Goal: Transaction & Acquisition: Book appointment/travel/reservation

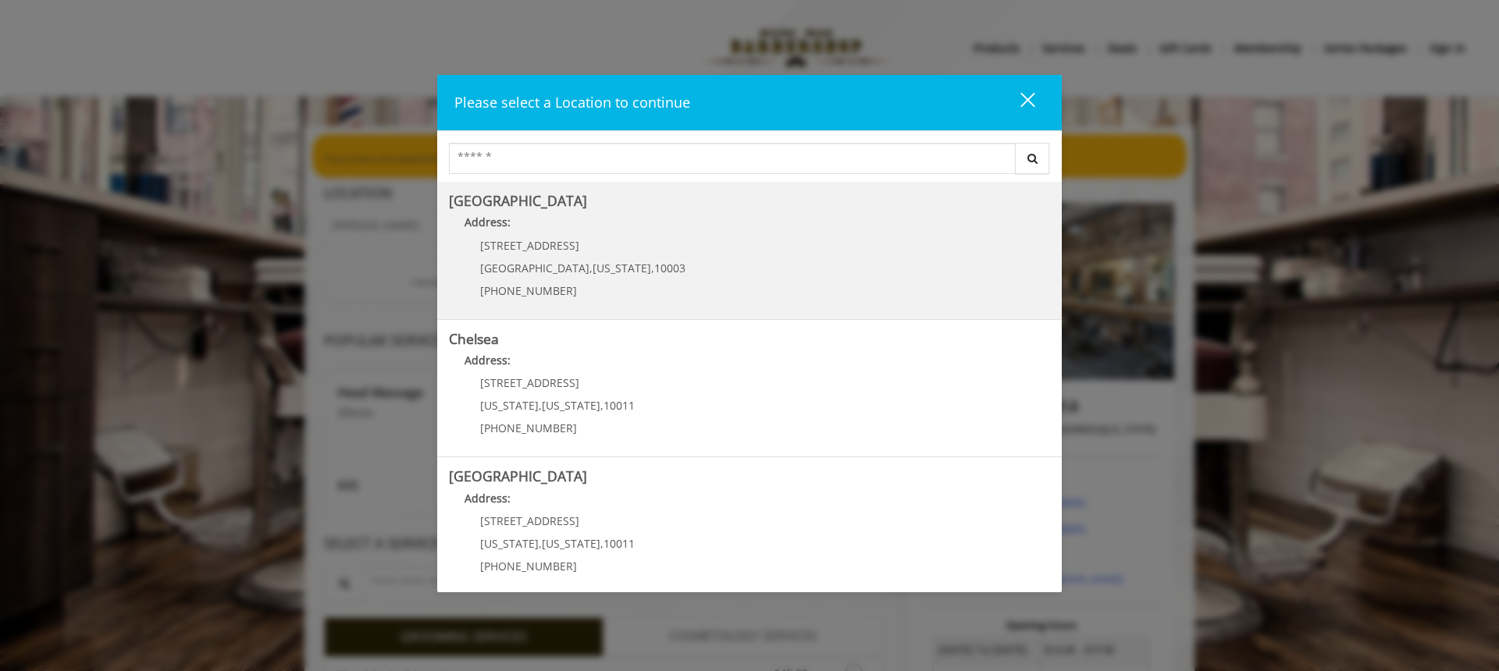
click at [571, 251] on p "[STREET_ADDRESS]" at bounding box center [582, 246] width 205 height 12
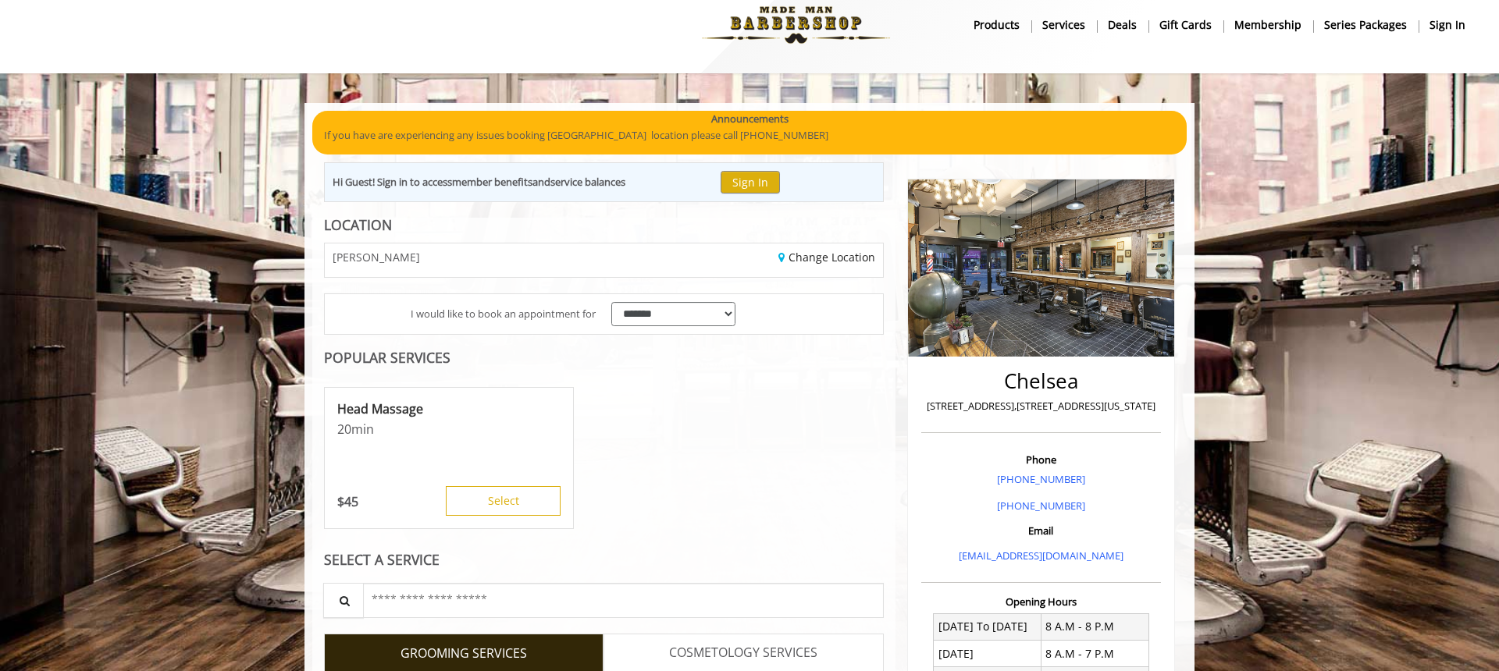
scroll to position [56, 0]
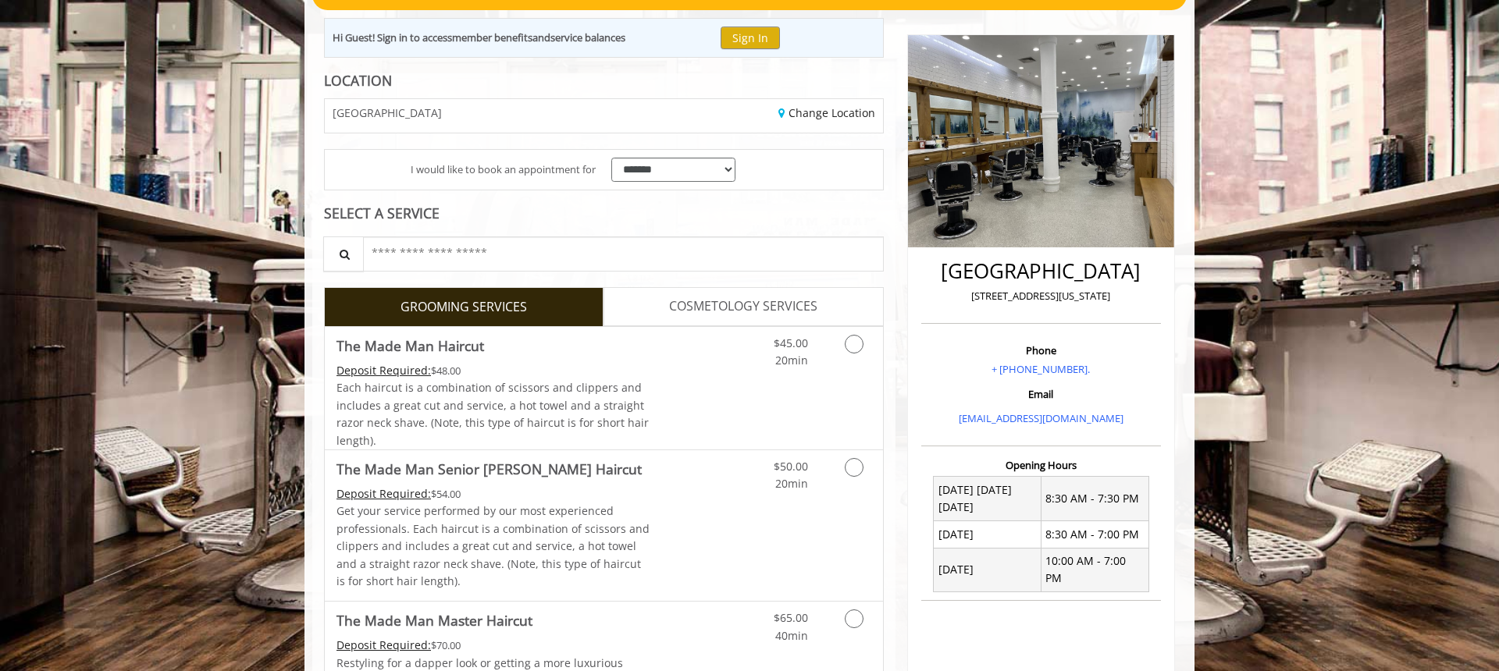
scroll to position [233, 0]
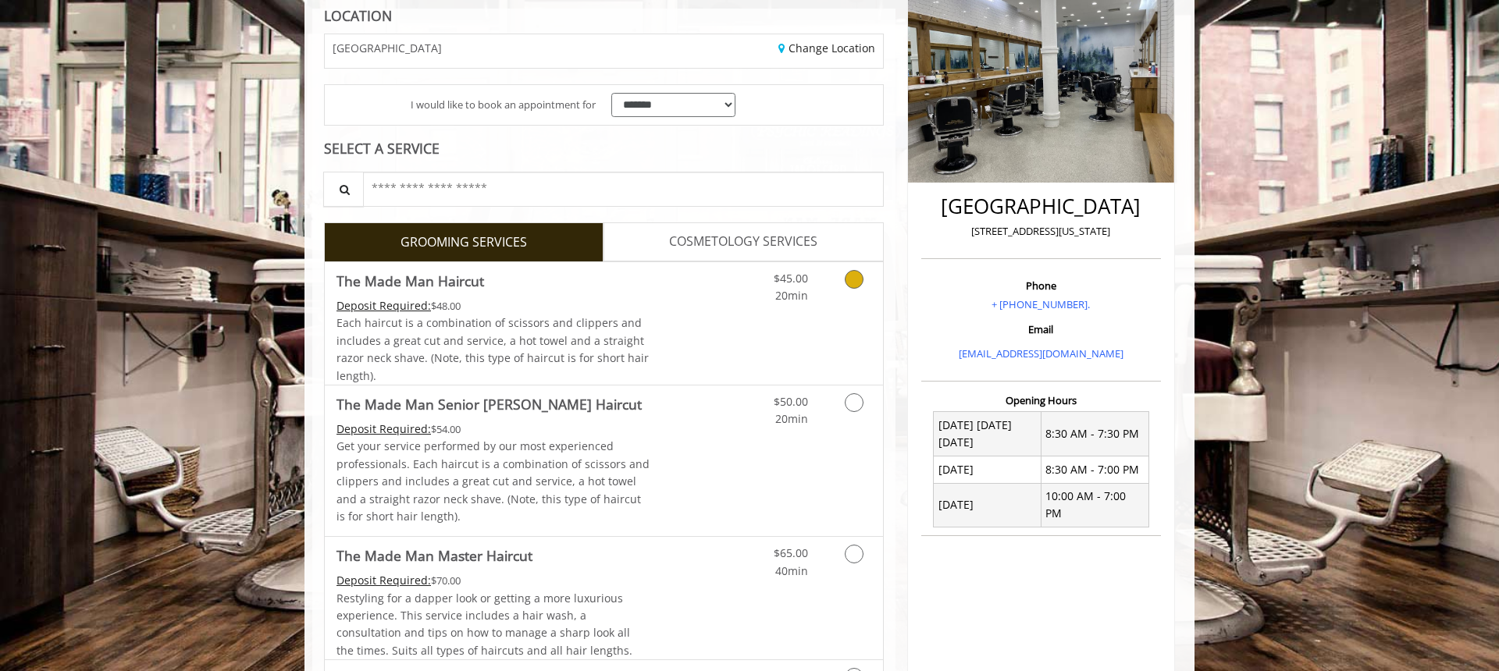
click at [560, 340] on span "Each haircut is a combination of scissors and clippers and includes a great cut…" at bounding box center [492, 348] width 312 height 67
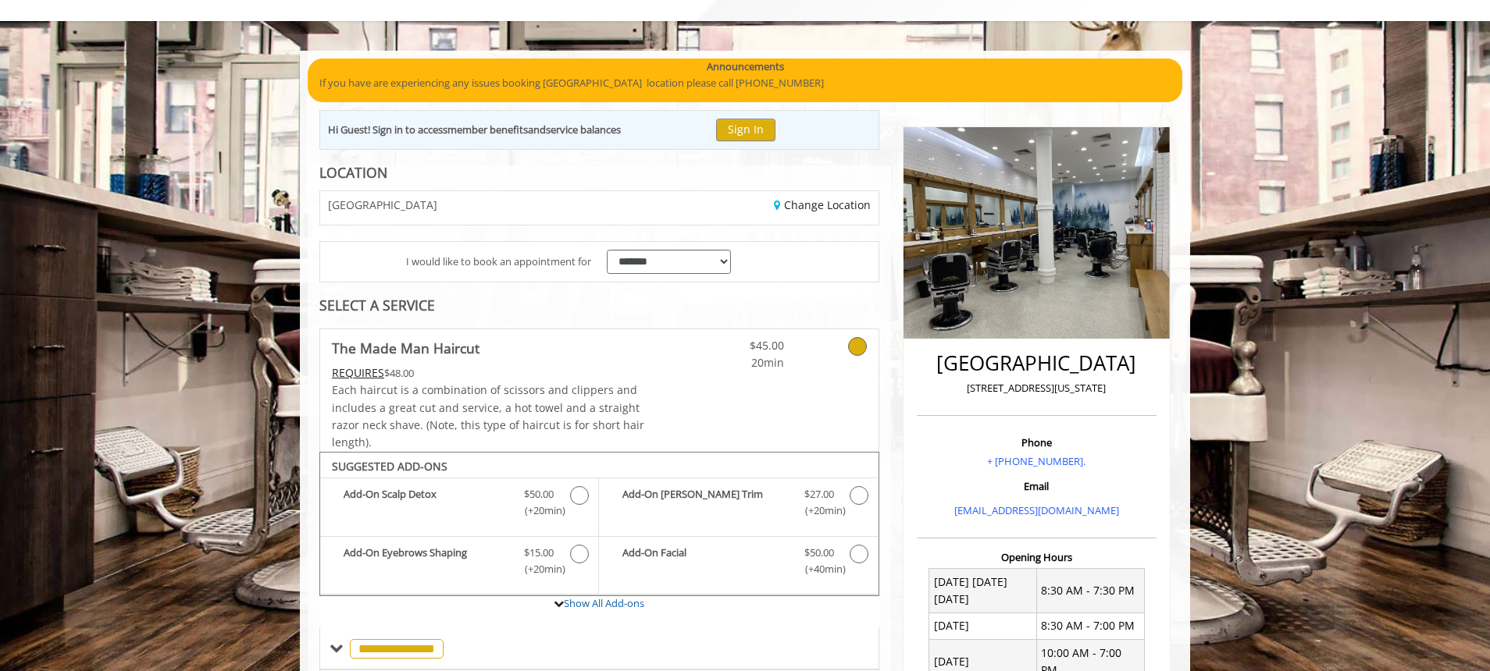
scroll to position [3, 0]
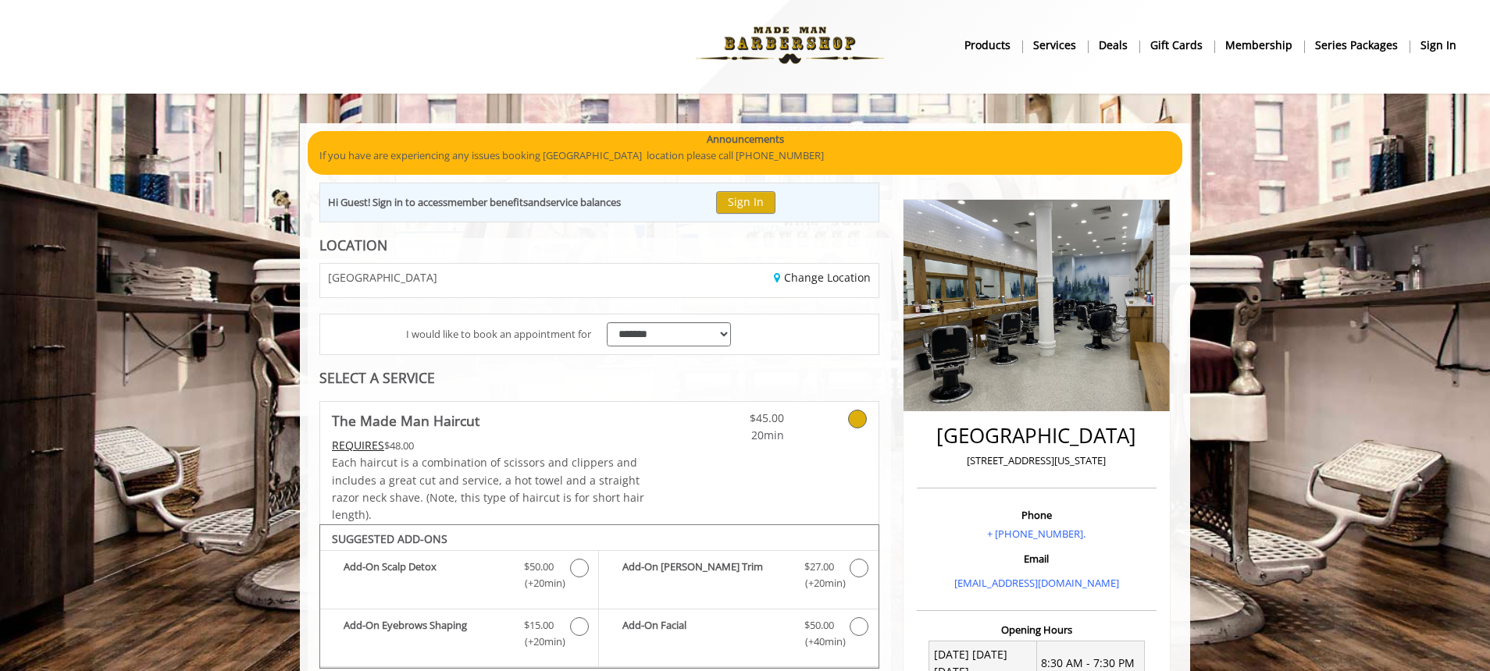
click at [802, 282] on link "Change Location" at bounding box center [822, 277] width 97 height 15
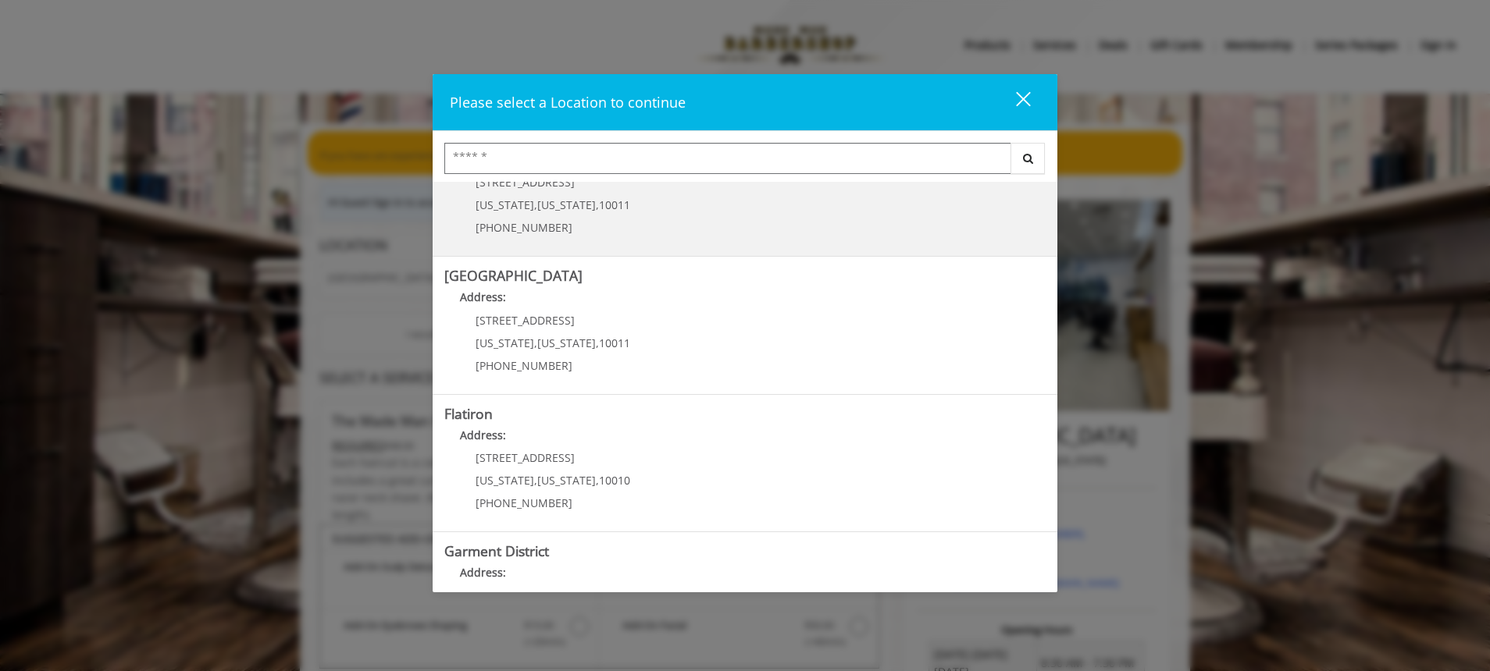
scroll to position [202, 0]
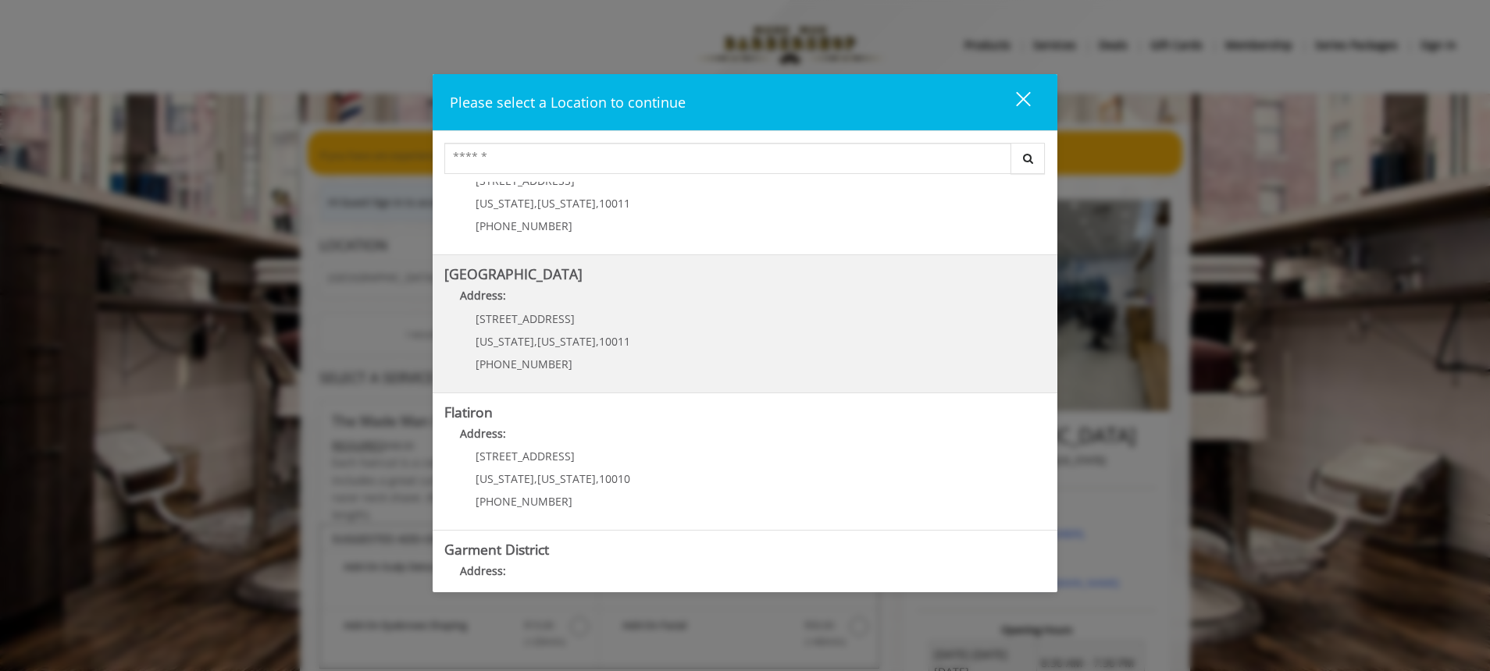
click at [585, 328] on div "267 W 15th St New York , New York , 10011 (646) 850-0041" at bounding box center [541, 347] width 194 height 68
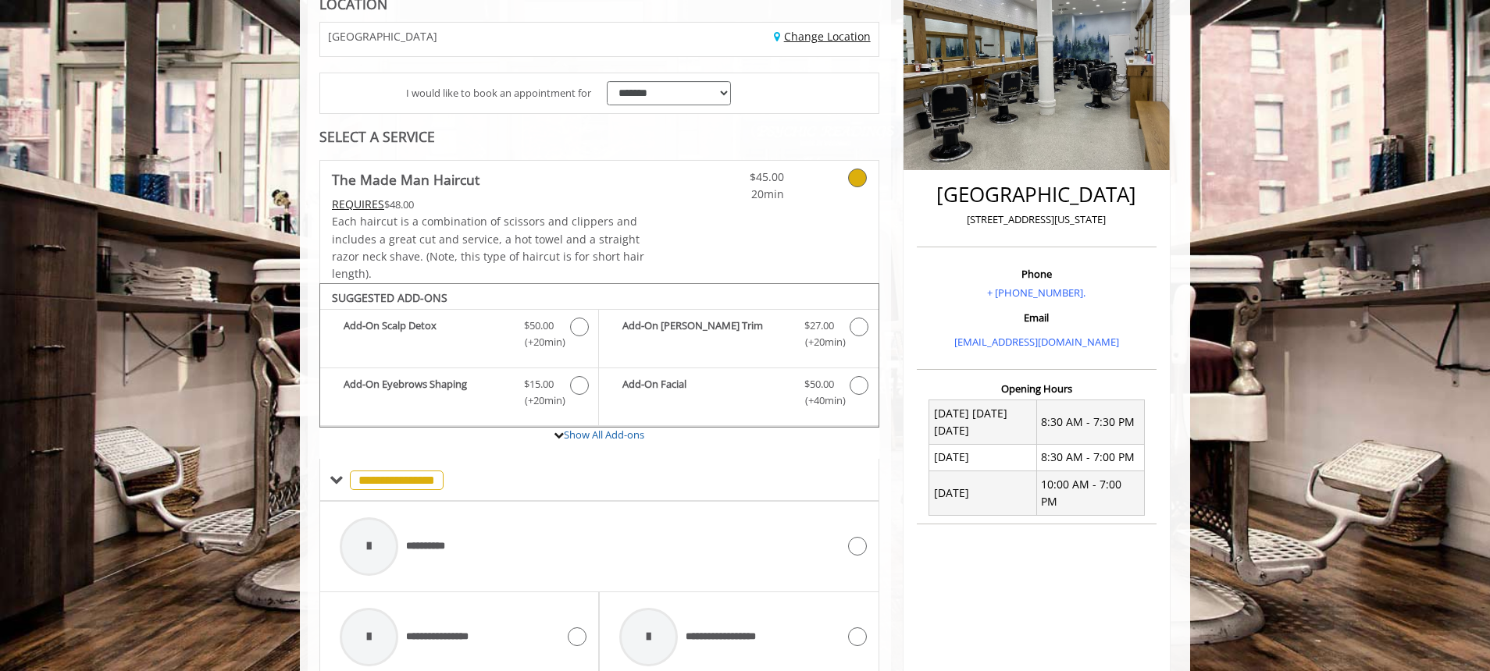
scroll to position [301, 0]
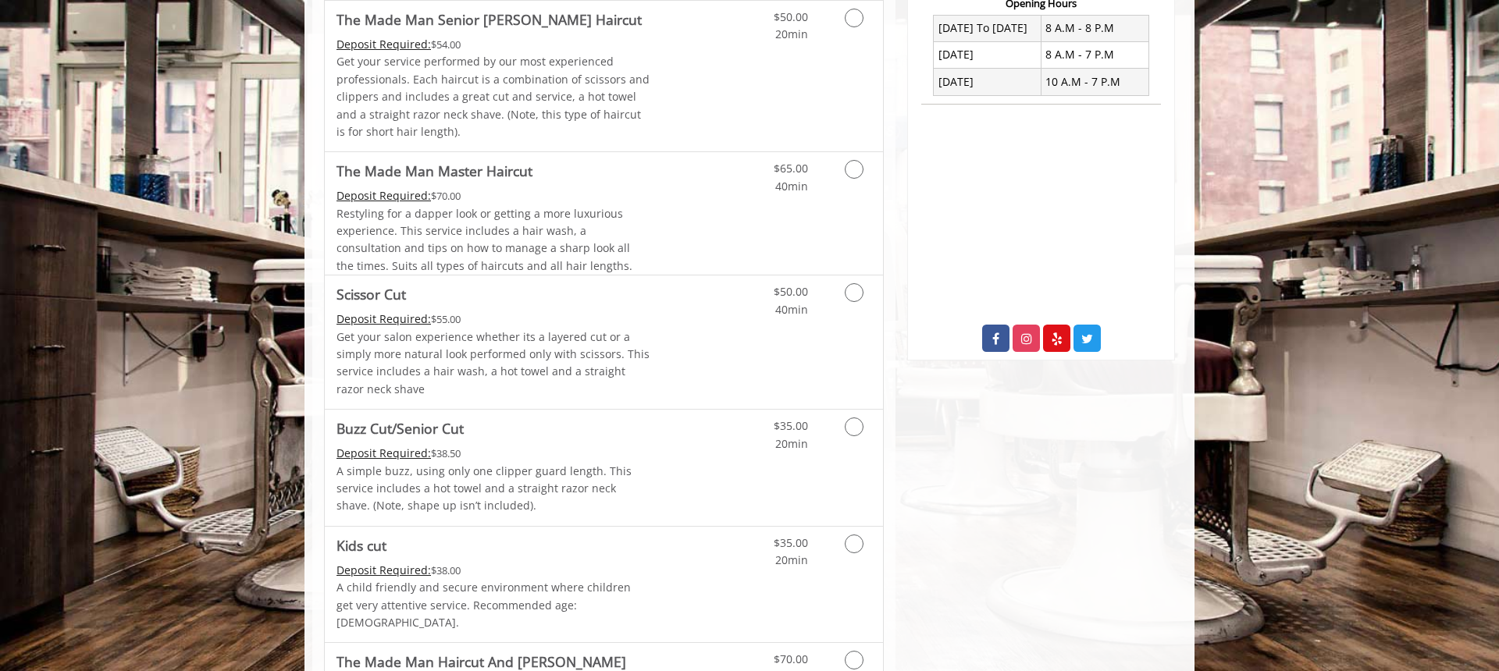
scroll to position [429, 0]
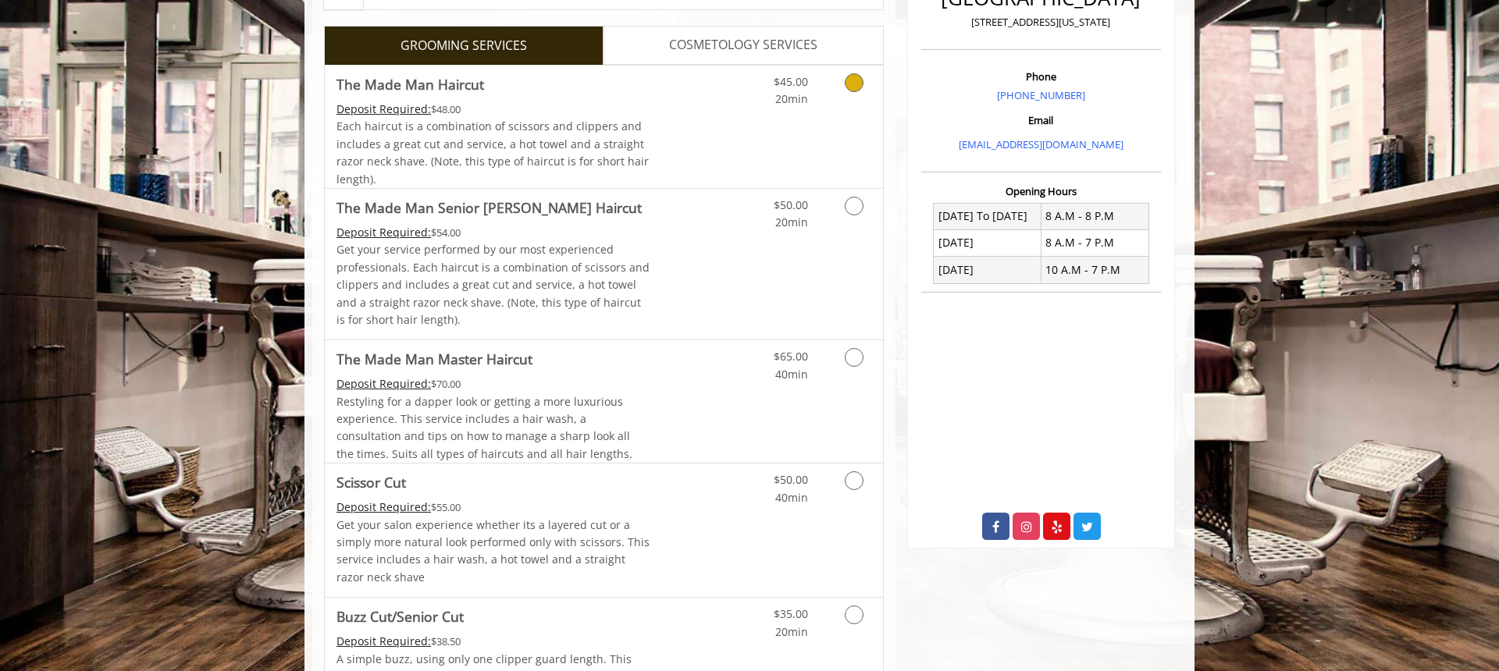
click at [552, 125] on span "Each haircut is a combination of scissors and clippers and includes a great cut…" at bounding box center [492, 152] width 312 height 67
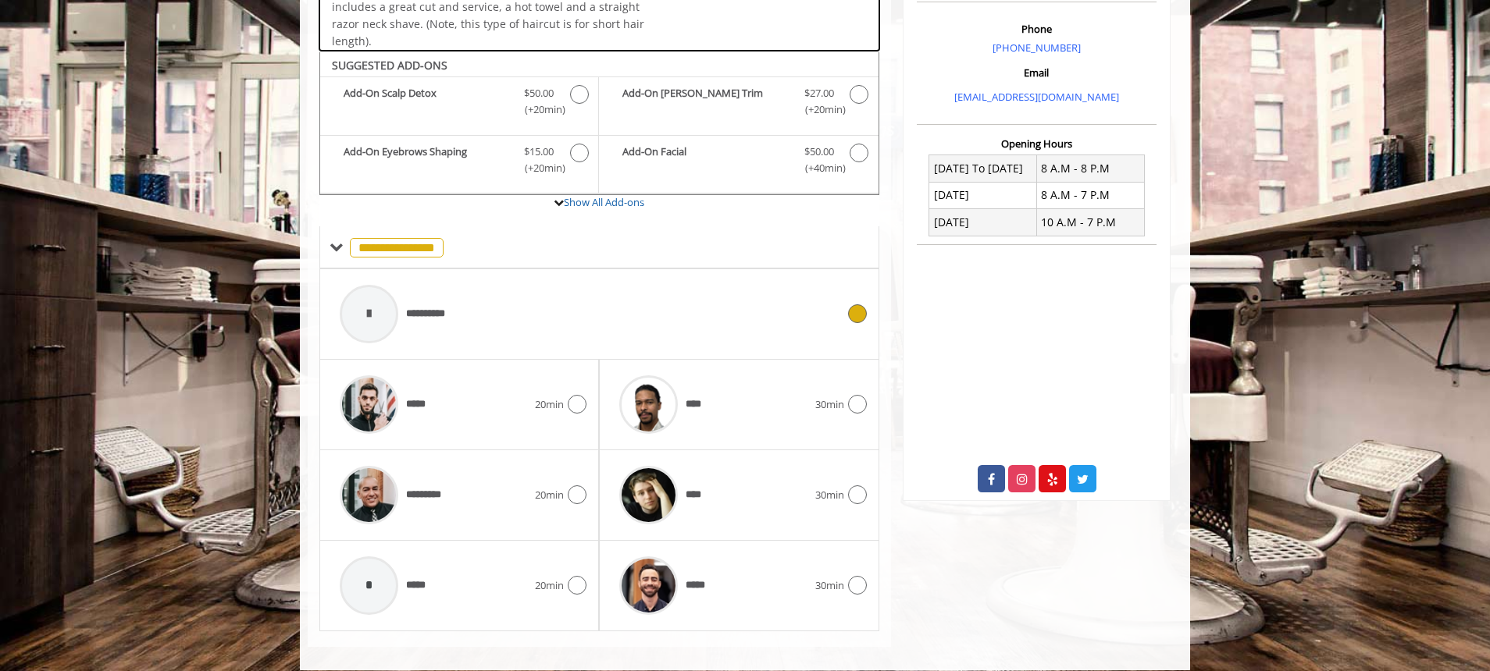
scroll to position [492, 0]
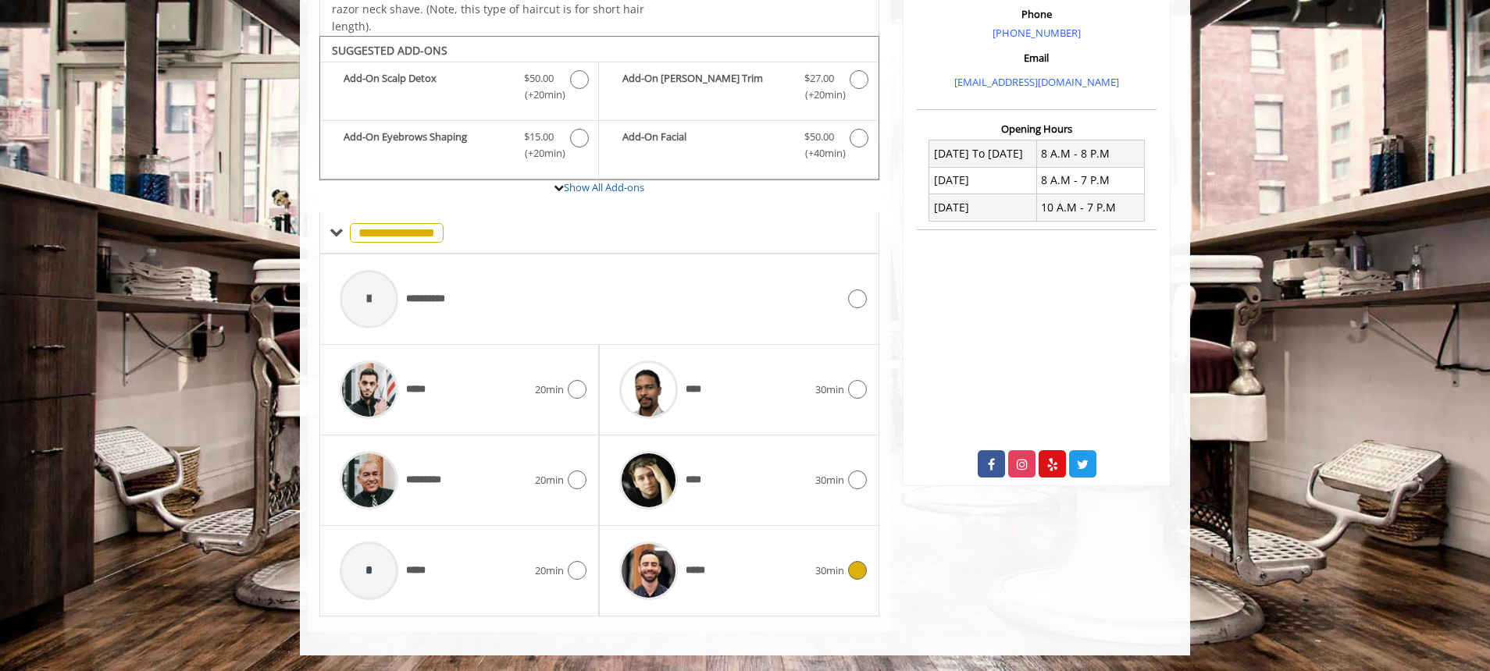
click at [741, 574] on div "*****" at bounding box center [712, 571] width 203 height 74
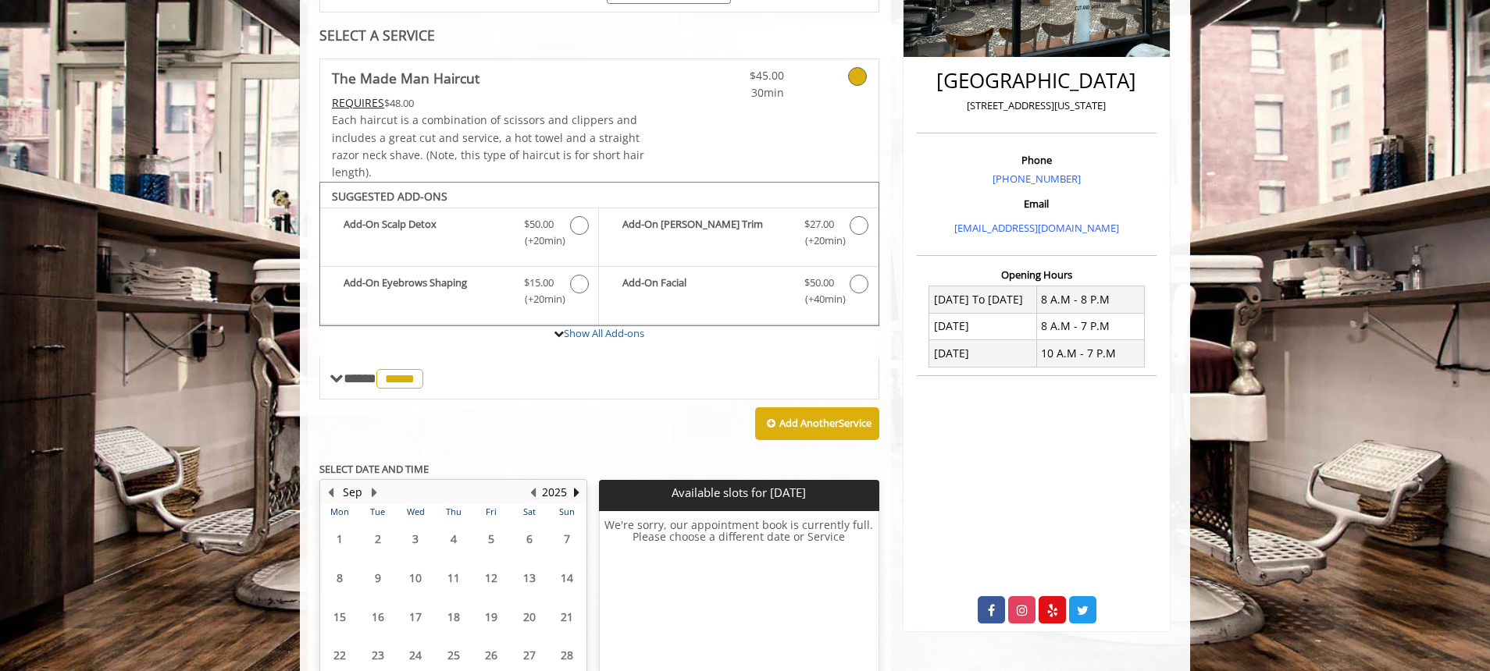
scroll to position [475, 0]
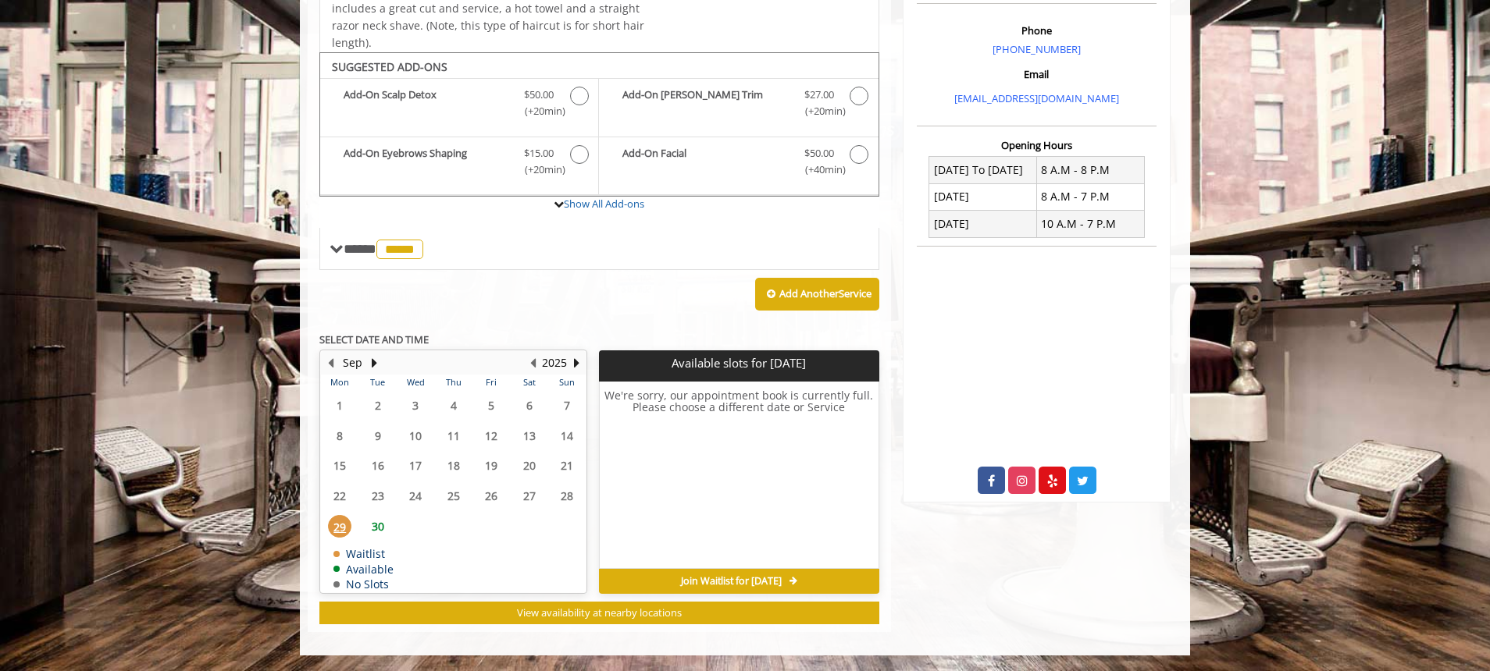
click at [383, 524] on span "30" at bounding box center [377, 526] width 23 height 23
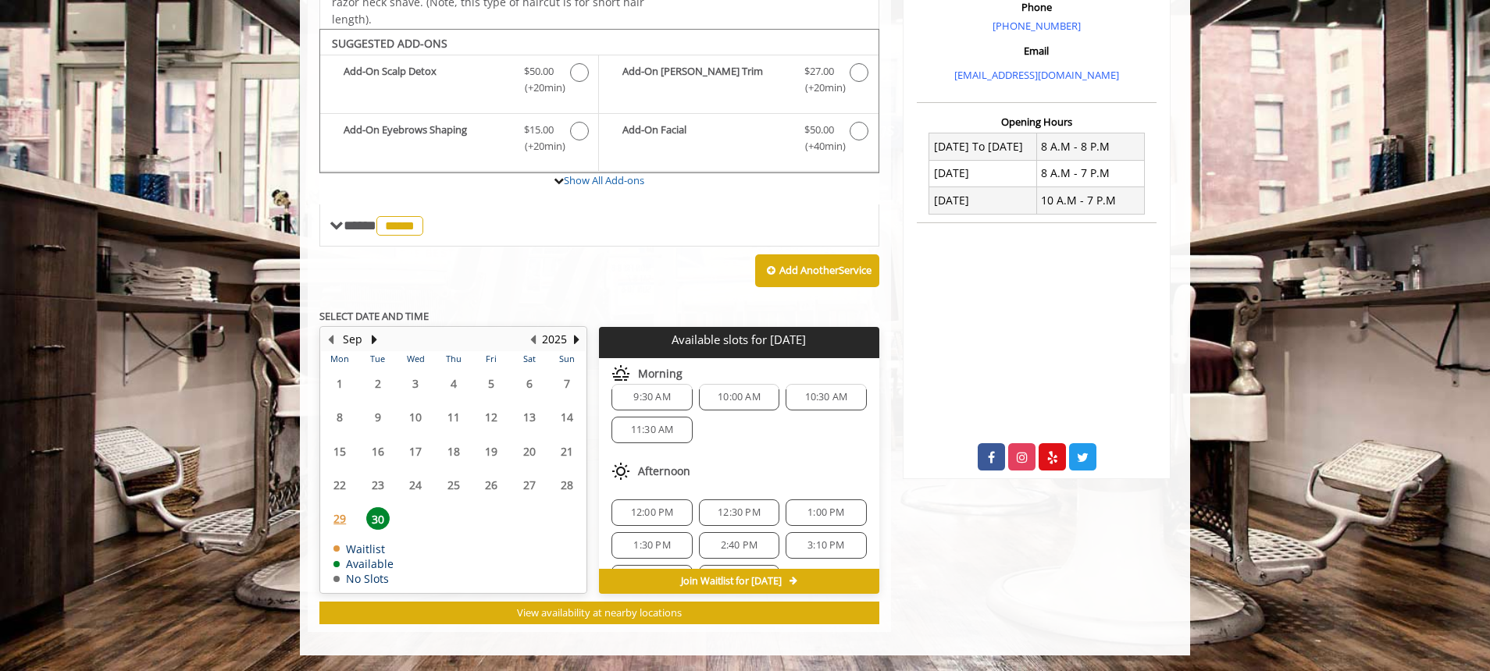
scroll to position [0, 0]
click at [576, 340] on button "Next Year" at bounding box center [576, 339] width 12 height 17
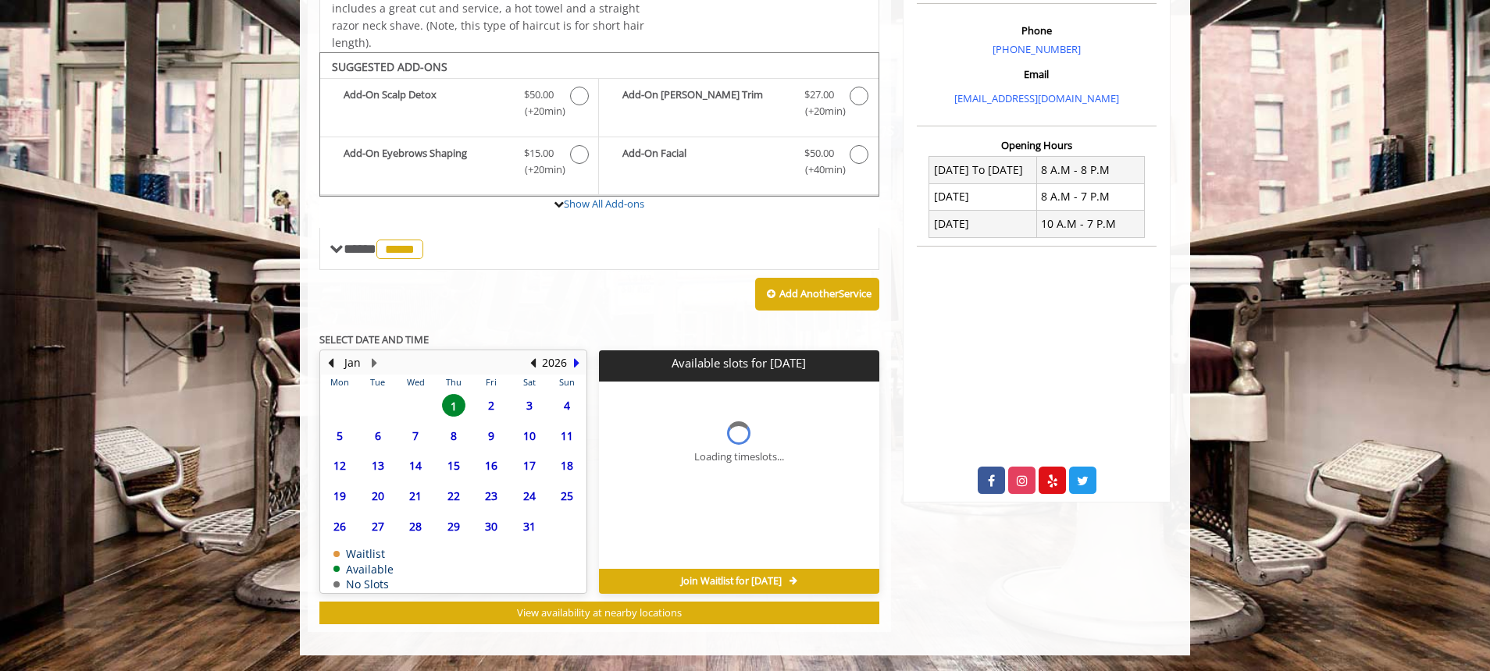
scroll to position [499, 0]
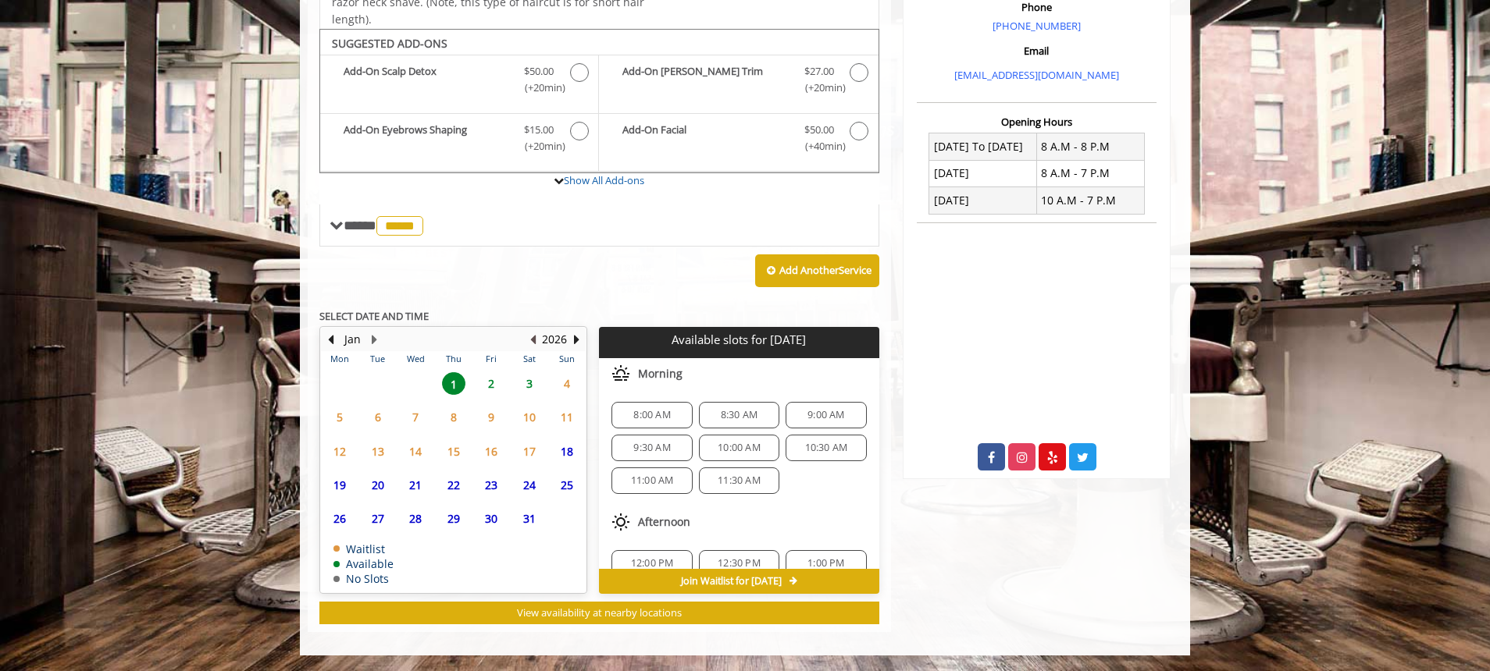
click at [535, 342] on button "Previous Year" at bounding box center [532, 339] width 12 height 17
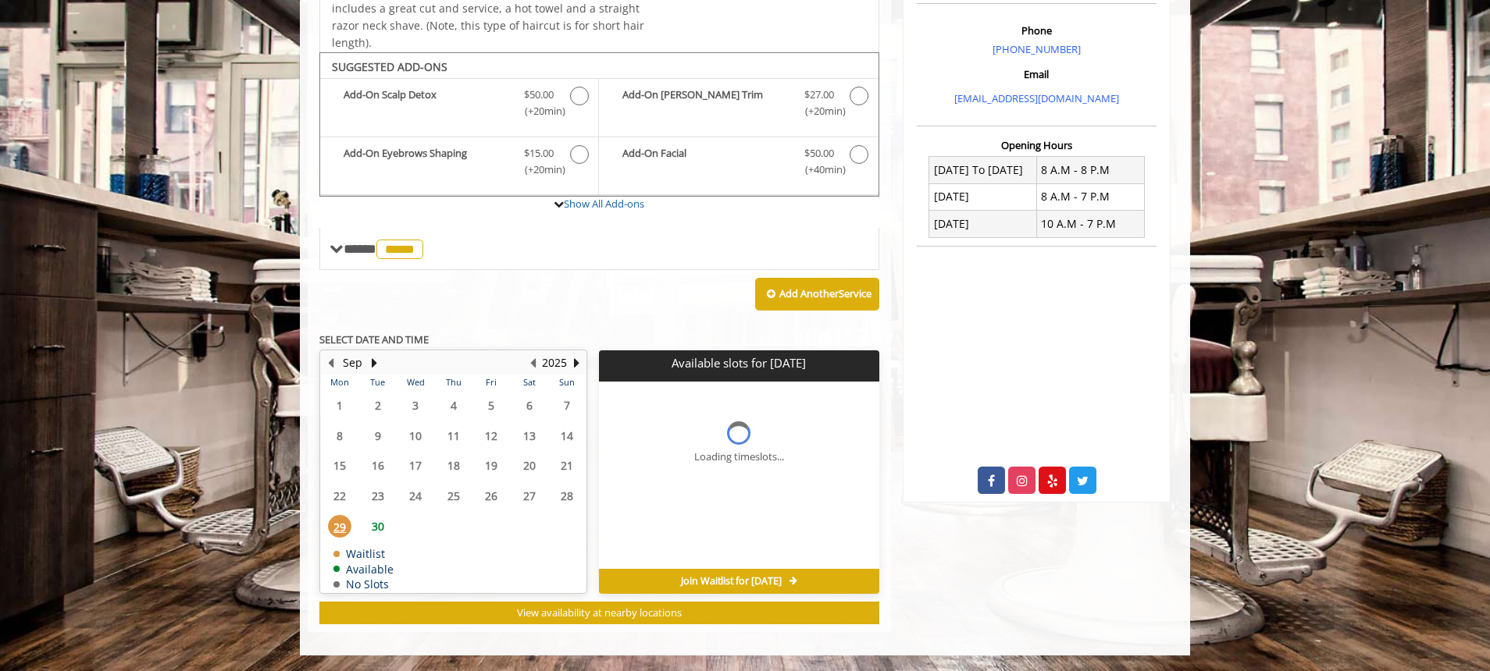
scroll to position [475, 0]
click at [374, 526] on span "30" at bounding box center [377, 526] width 23 height 23
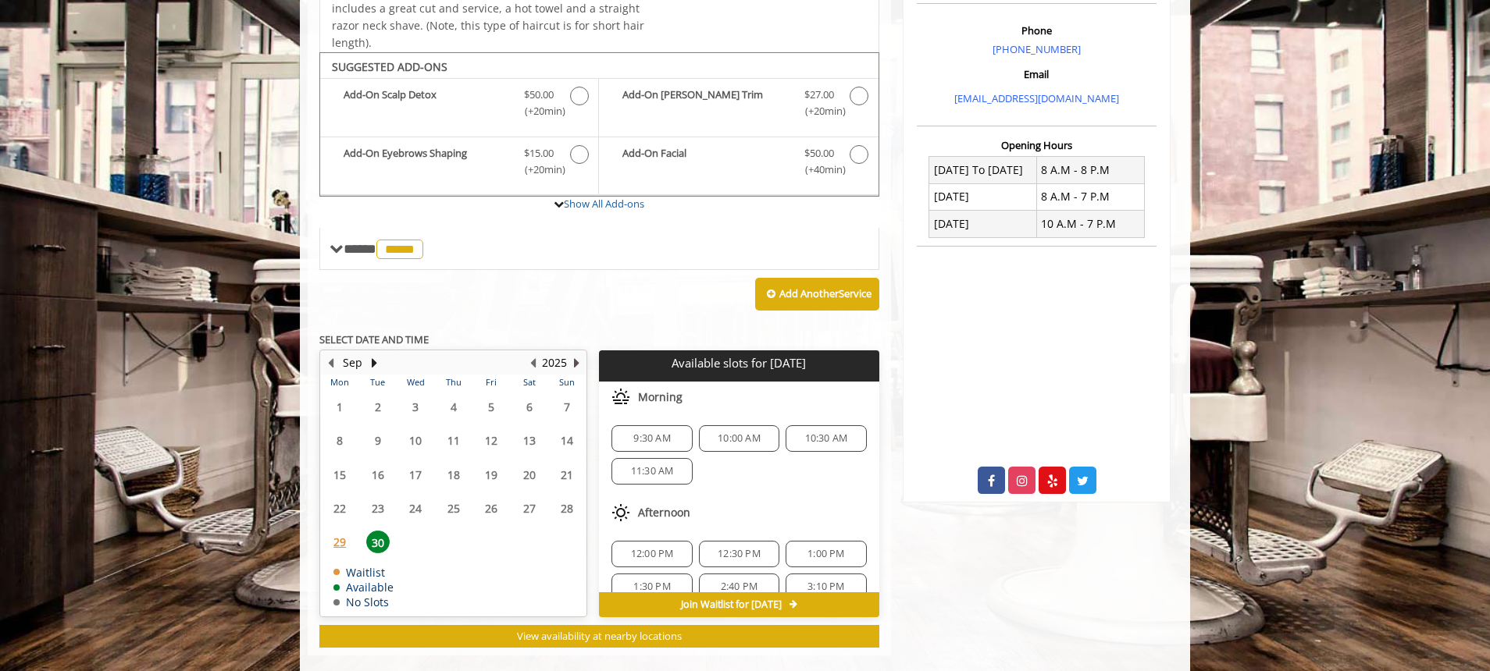
click at [571, 365] on button "Next Year" at bounding box center [576, 362] width 12 height 17
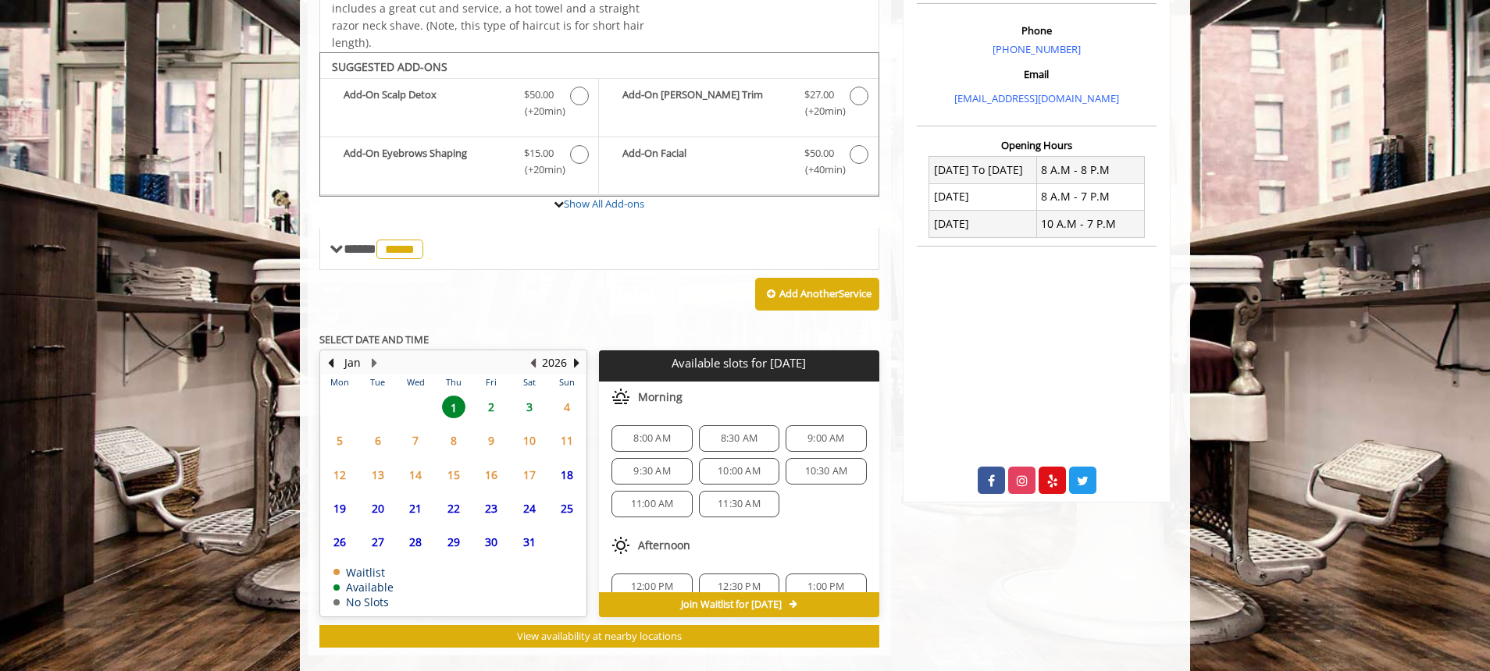
click at [535, 365] on button "Previous Year" at bounding box center [532, 362] width 12 height 17
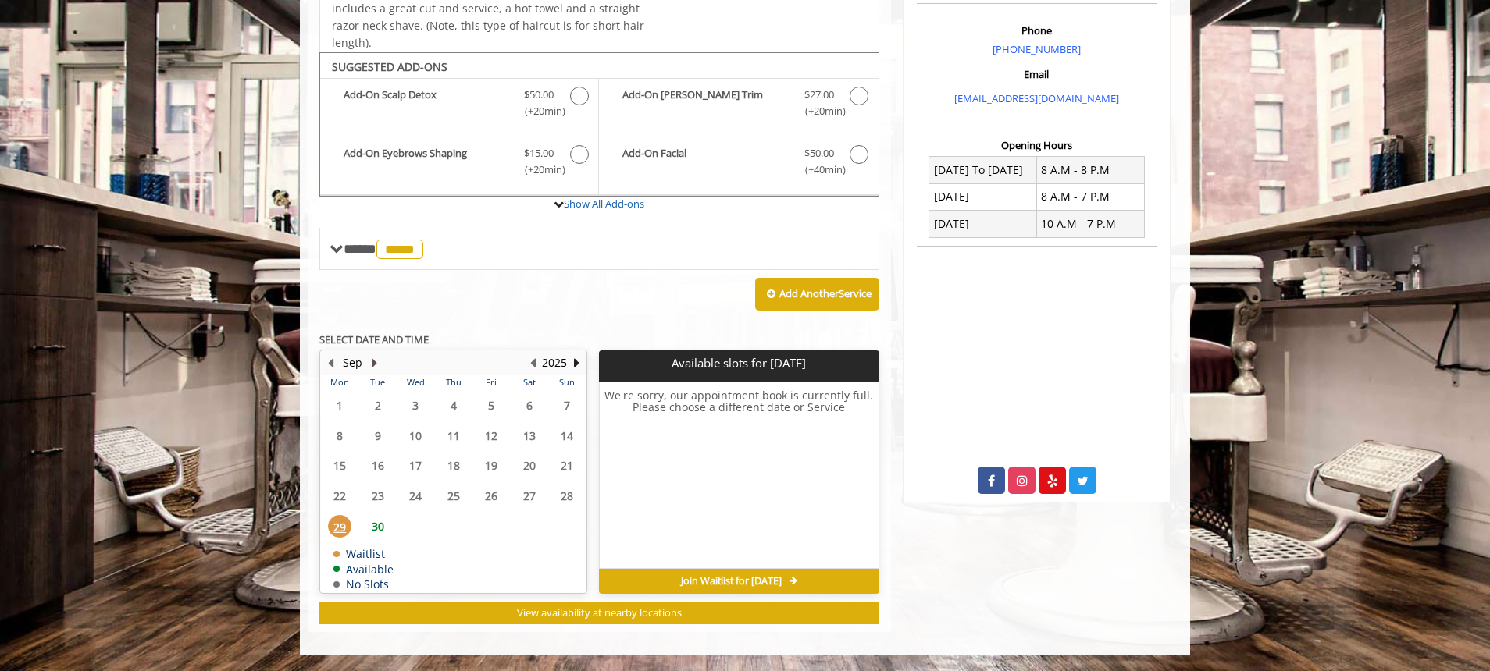
click at [370, 363] on button "Next Month" at bounding box center [374, 362] width 12 height 17
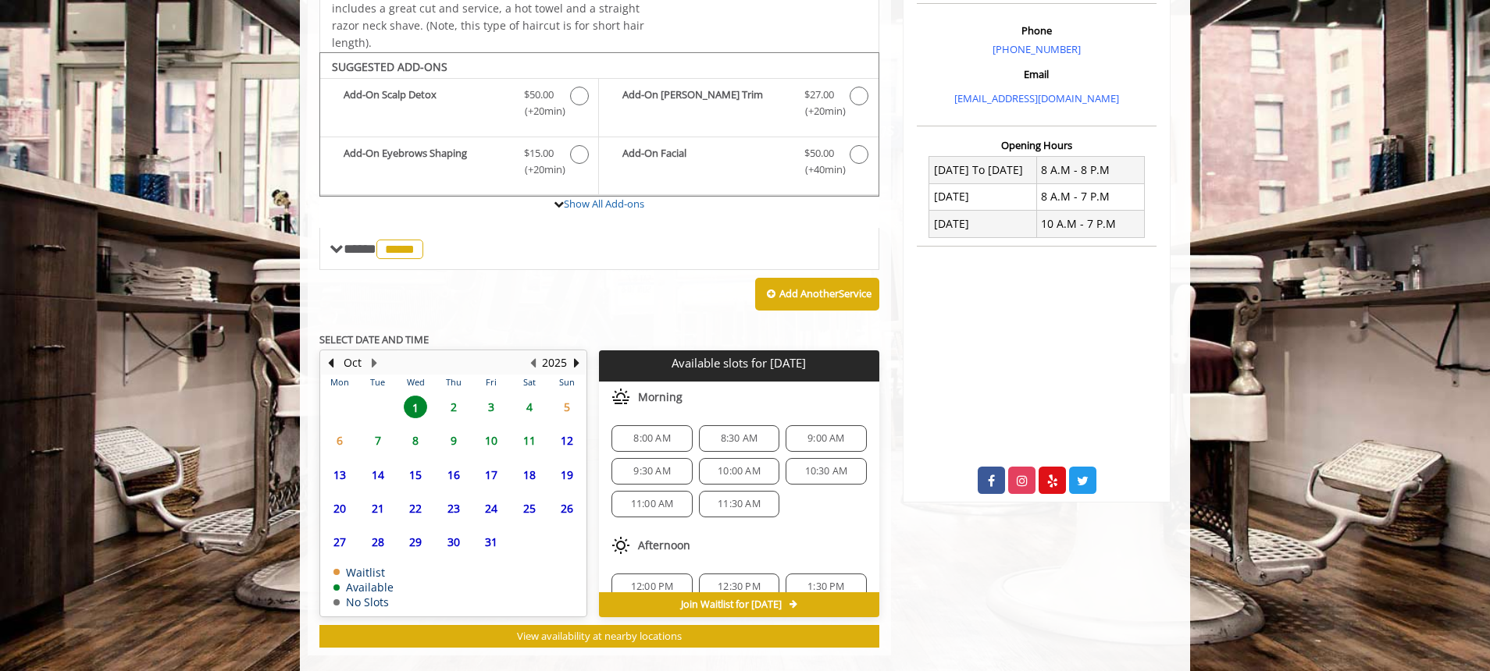
click at [412, 406] on span "1" at bounding box center [415, 407] width 23 height 23
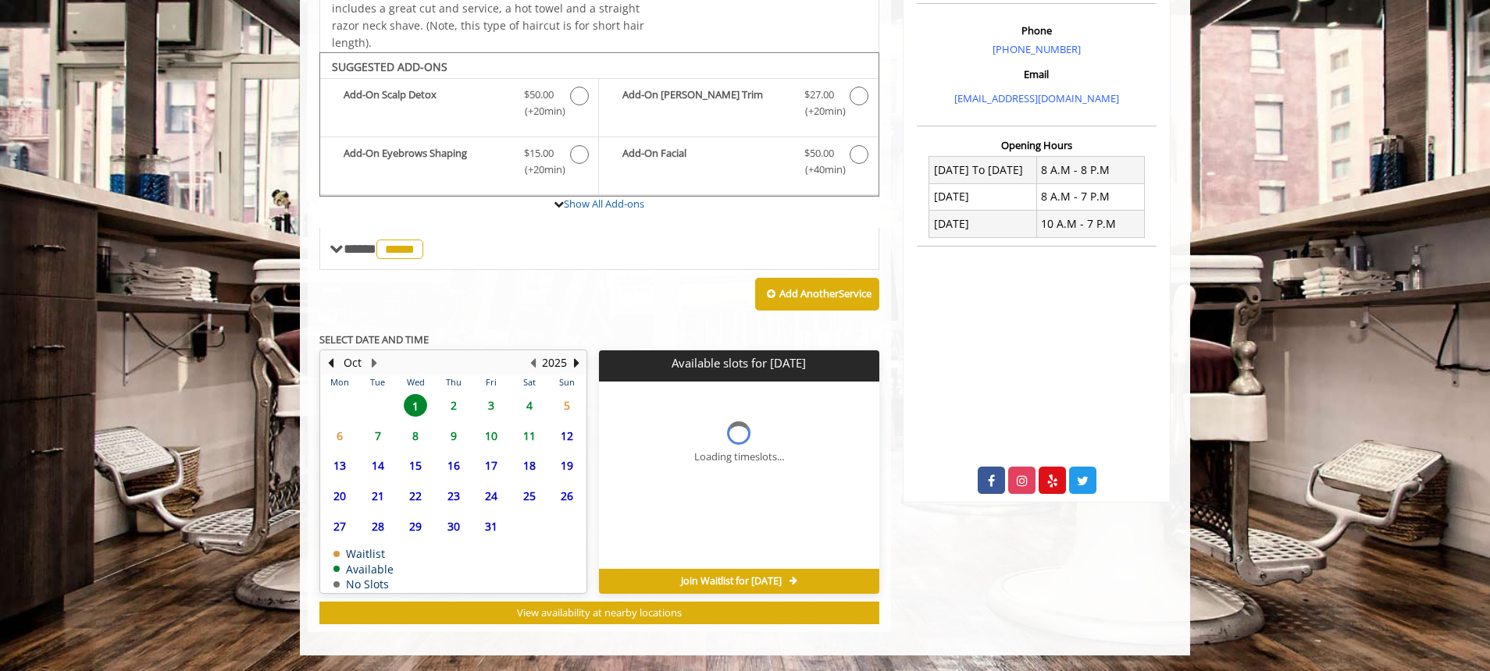
scroll to position [499, 0]
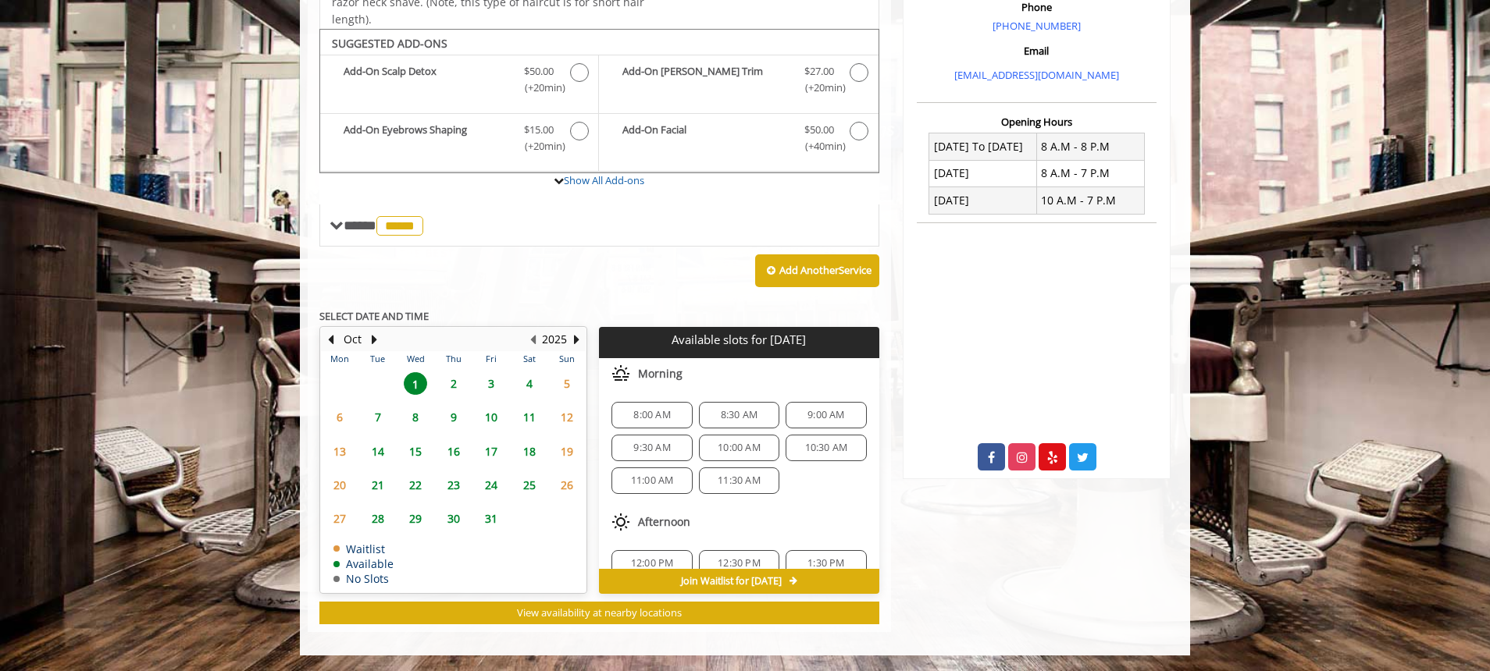
click at [793, 418] on span "9:00 AM" at bounding box center [825, 415] width 66 height 12
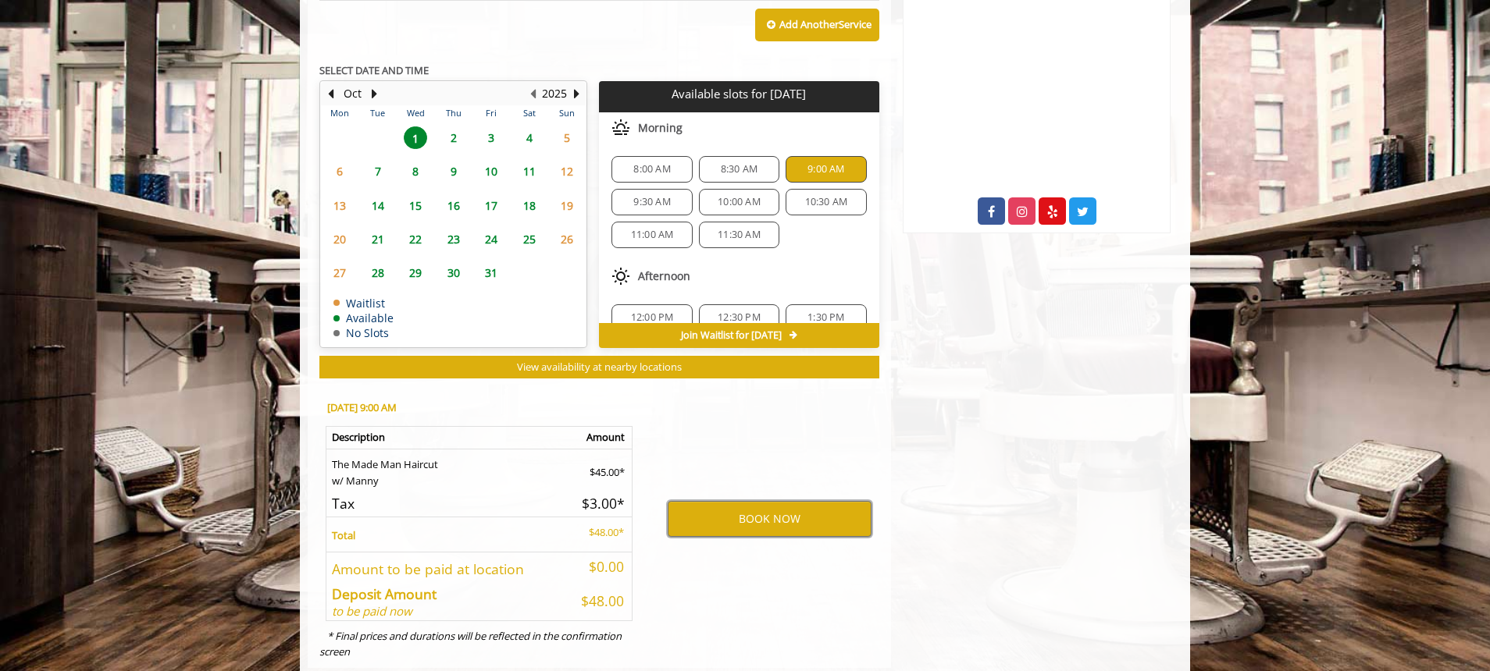
scroll to position [781, 0]
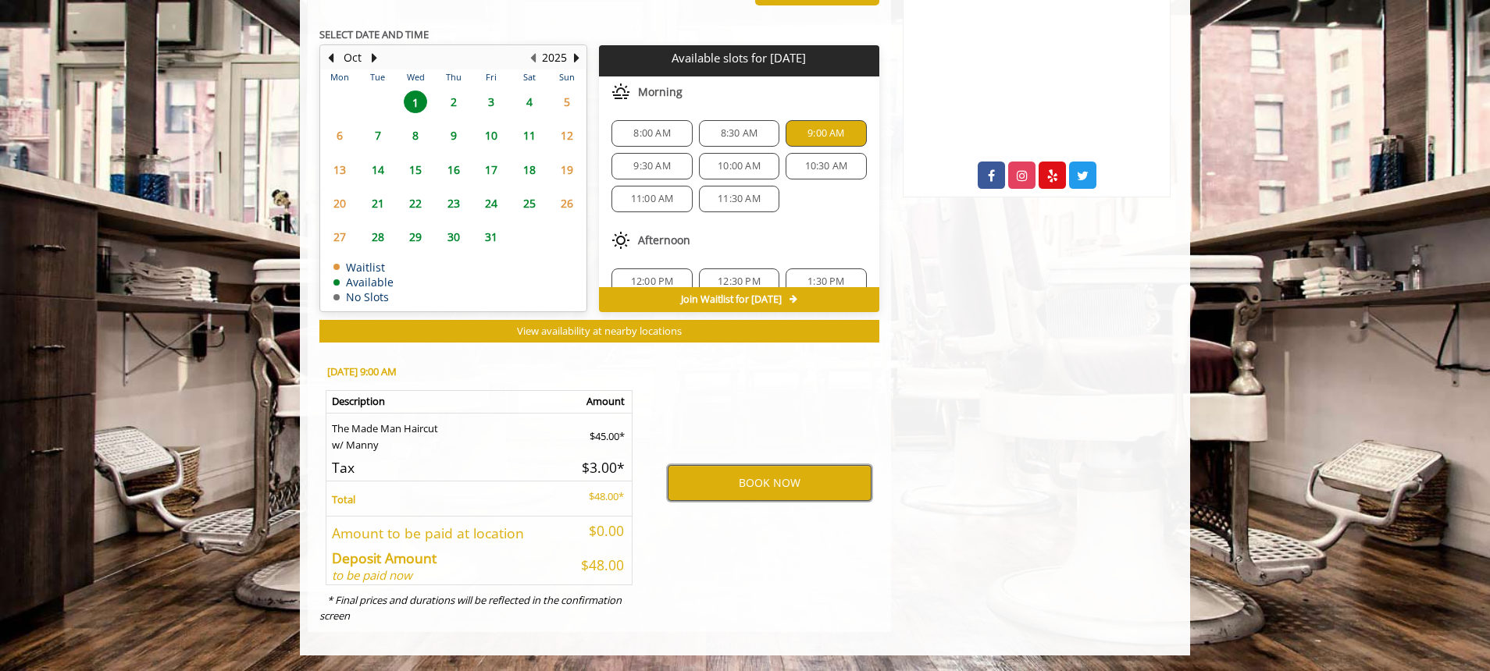
click at [769, 476] on button "BOOK NOW" at bounding box center [769, 483] width 204 height 36
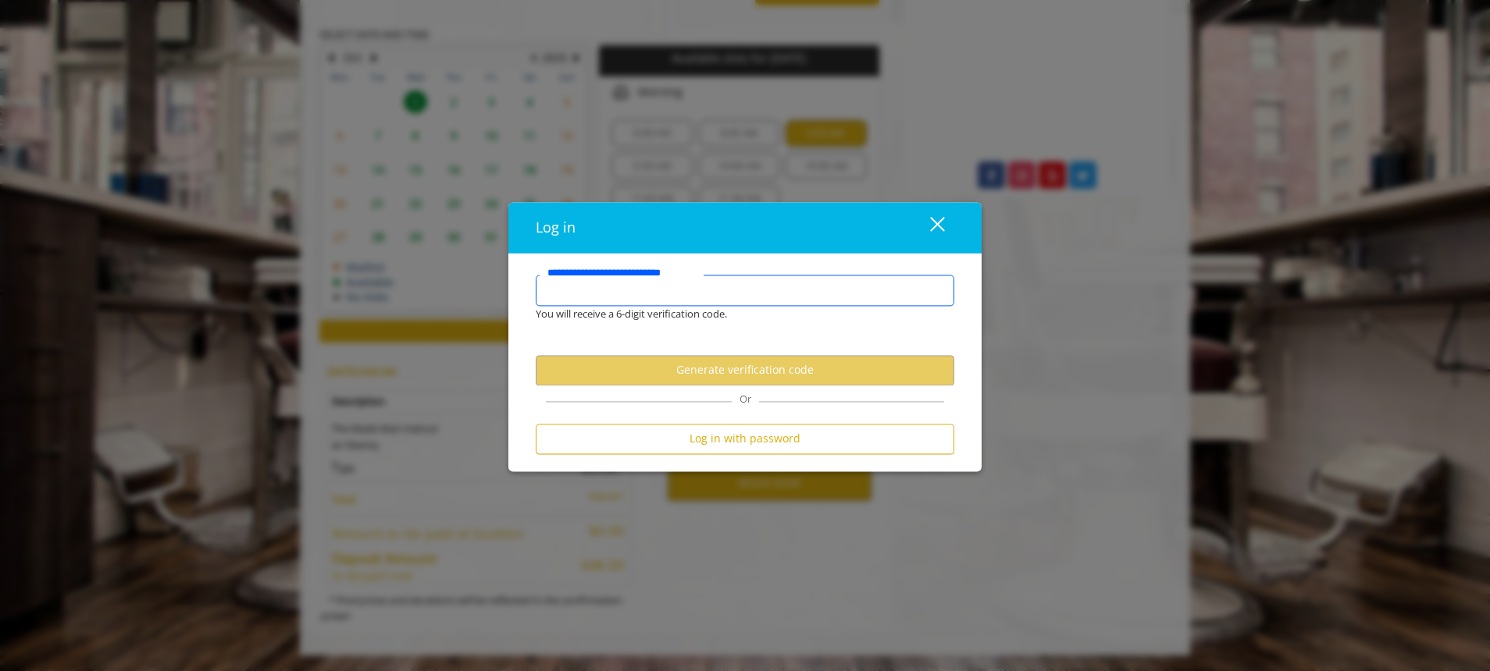
click at [673, 292] on input "**********" at bounding box center [745, 290] width 418 height 31
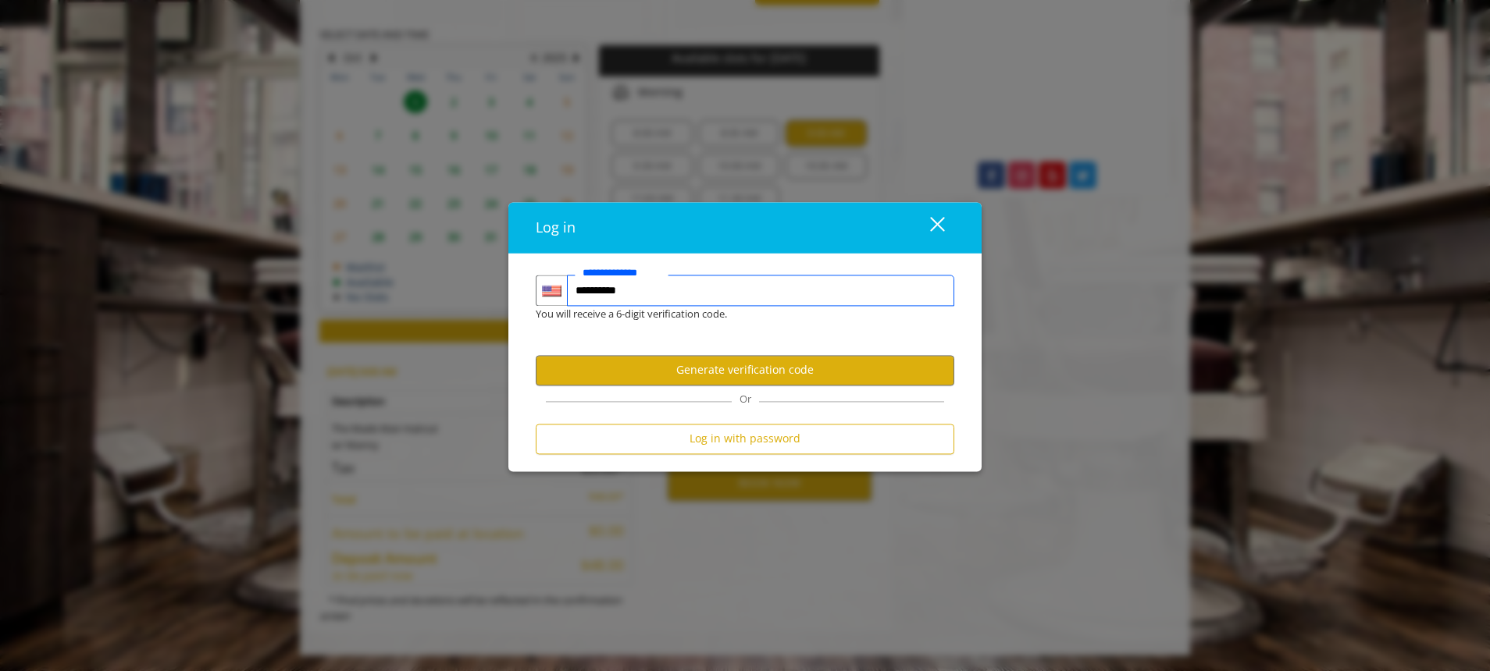
type input "**********"
click at [739, 379] on button "Generate verification code" at bounding box center [745, 370] width 418 height 30
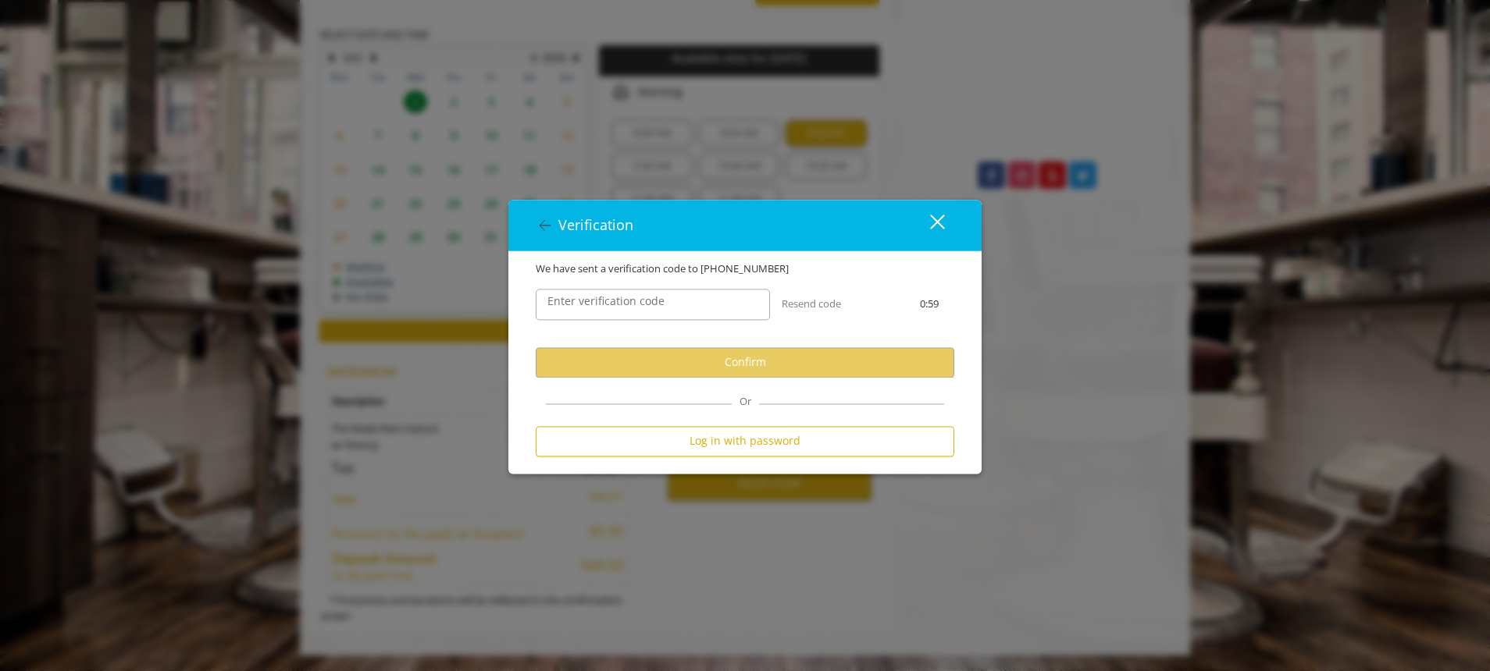
click at [605, 302] on label "Enter verification code" at bounding box center [605, 301] width 133 height 17
click at [605, 302] on input "Enter verification code" at bounding box center [653, 304] width 234 height 31
drag, startPoint x: 735, startPoint y: 269, endPoint x: 748, endPoint y: 262, distance: 15.0
click at [748, 262] on div "We have sent a verification code to +1 2064808082" at bounding box center [745, 269] width 442 height 16
click at [678, 301] on input "Enter verification code" at bounding box center [653, 304] width 234 height 31
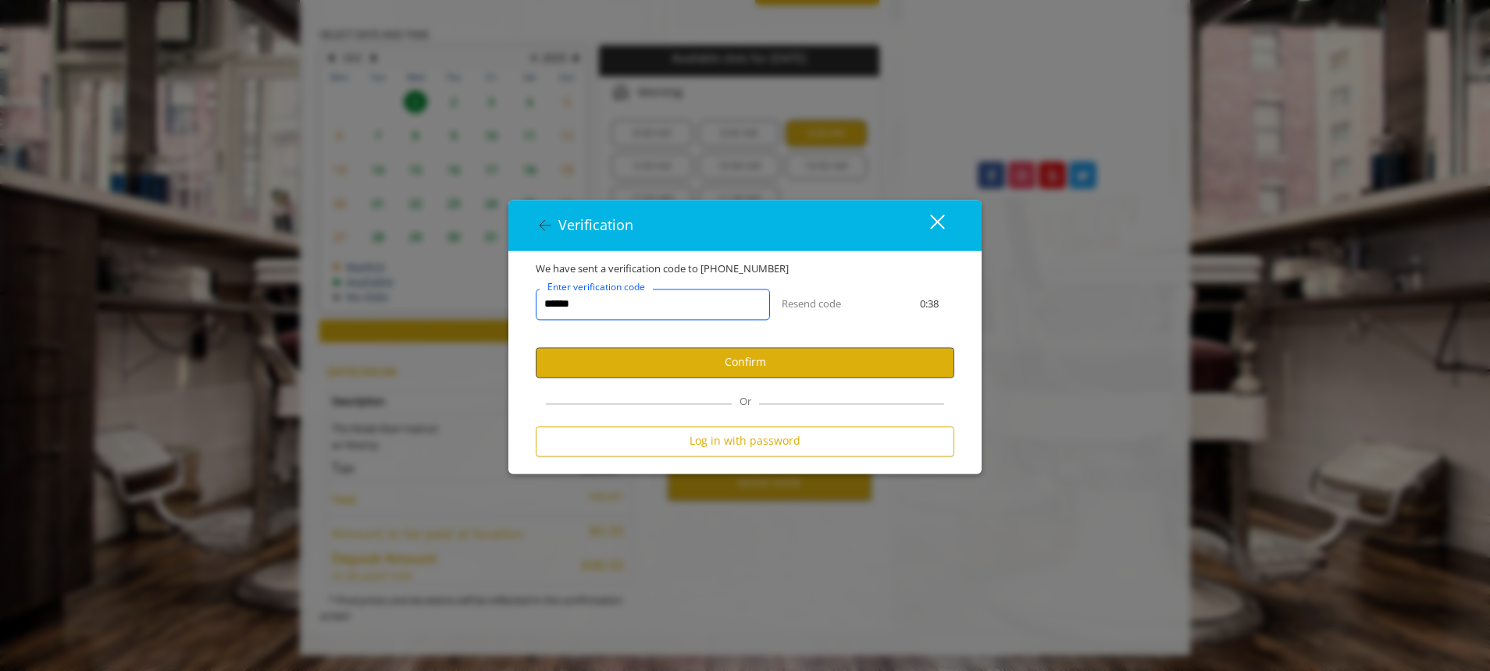
type input "******"
click at [580, 374] on button "Confirm" at bounding box center [745, 362] width 418 height 30
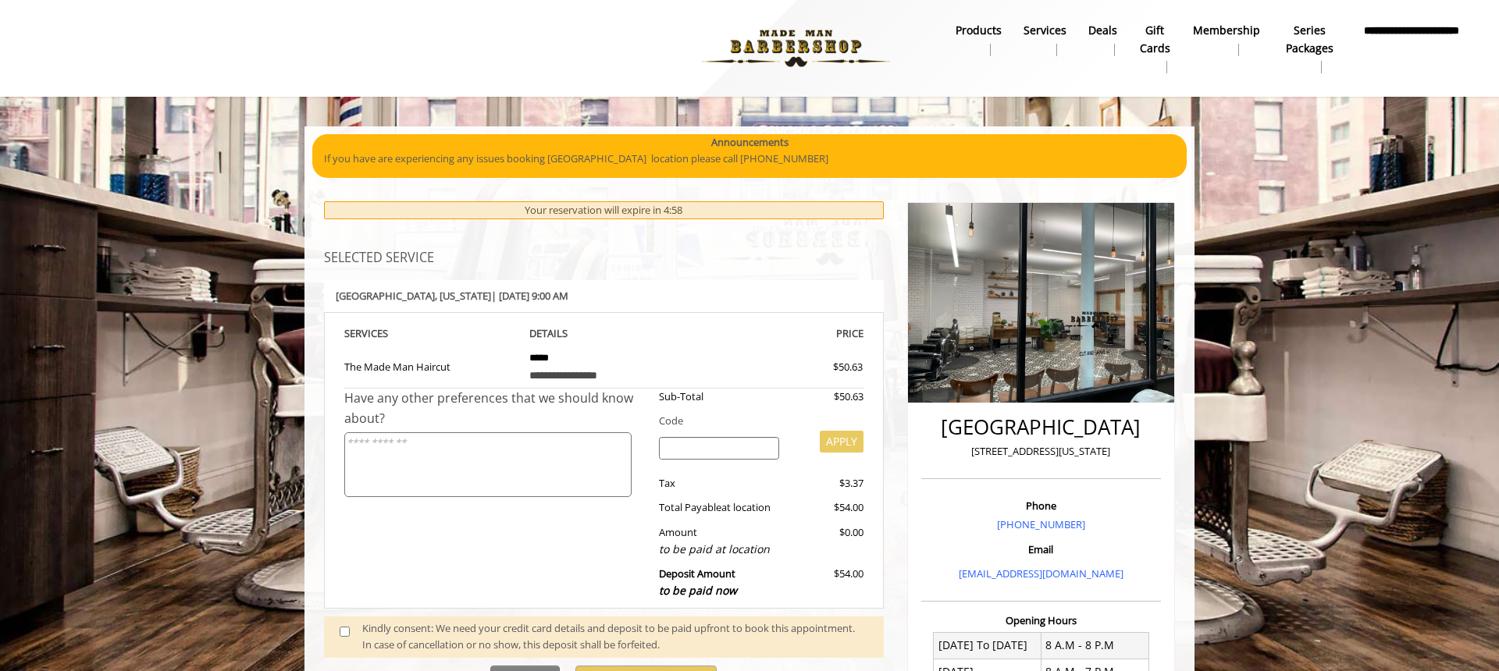
click at [700, 446] on input "search" at bounding box center [719, 448] width 121 height 23
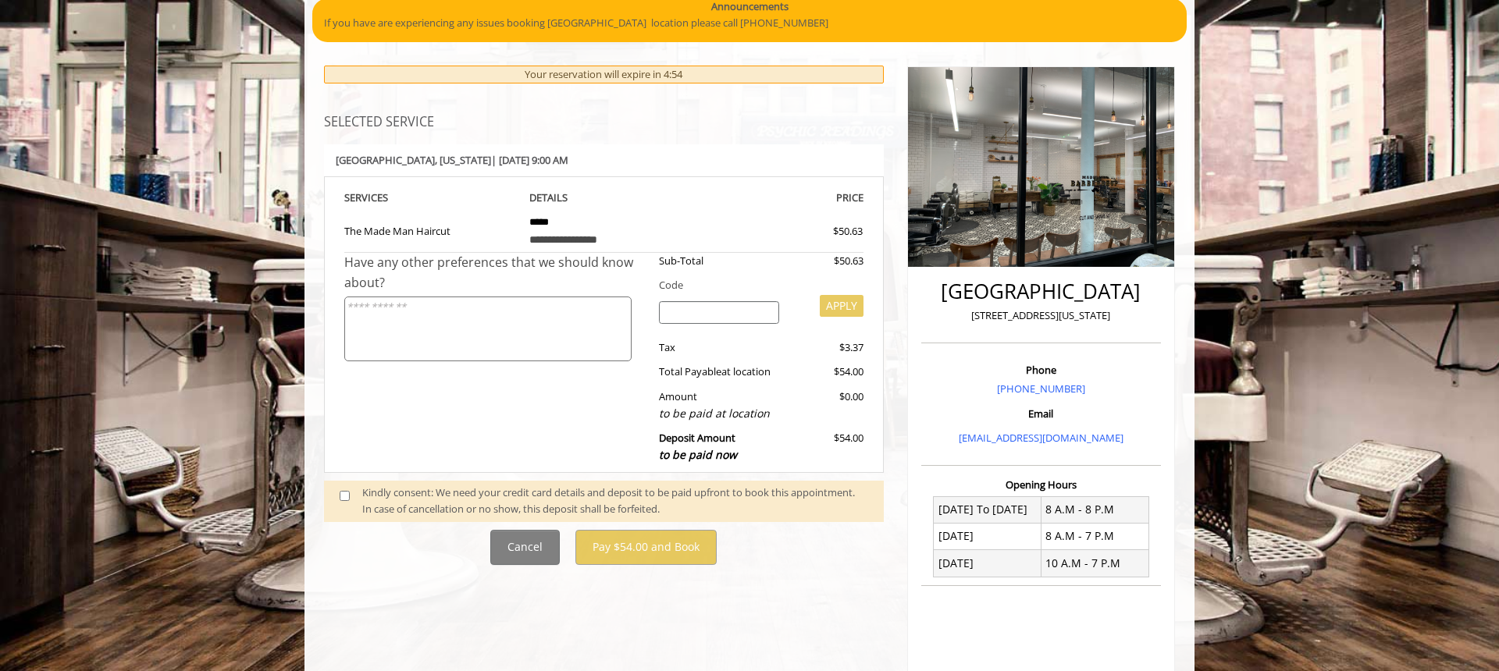
scroll to position [127, 0]
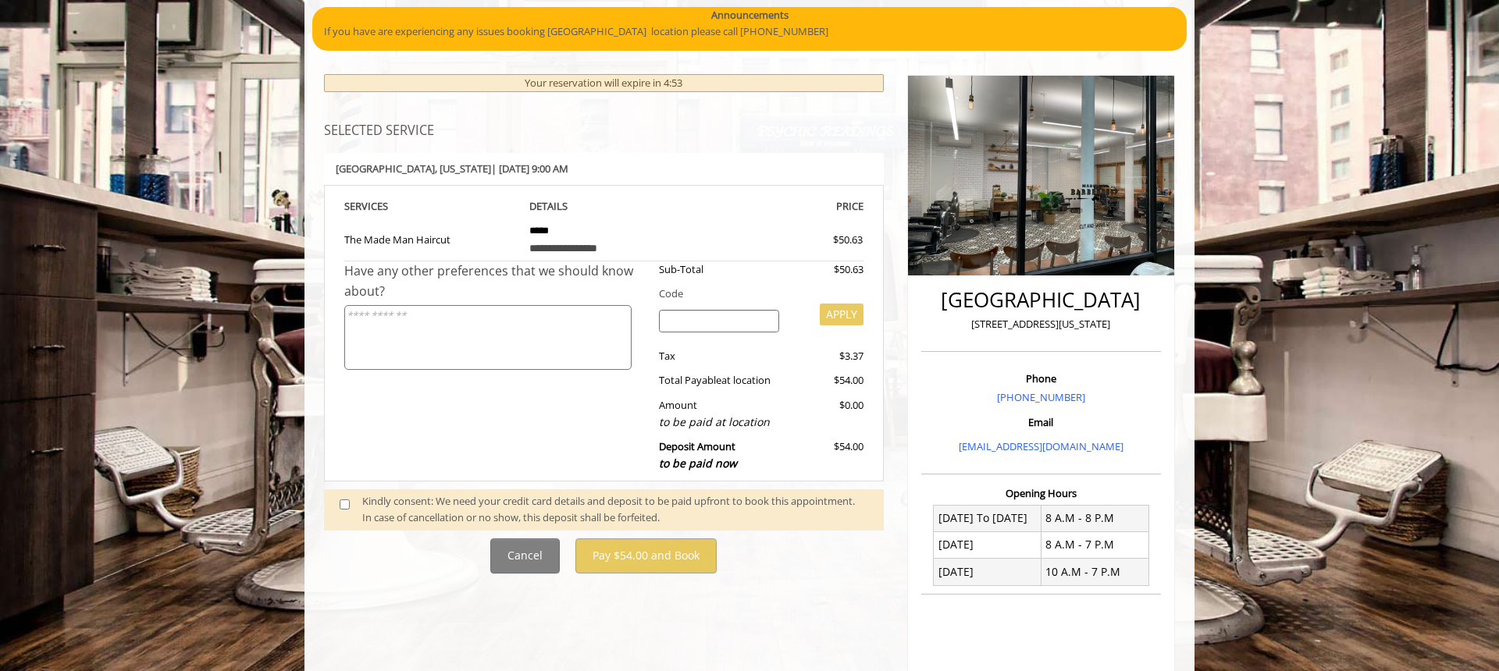
click at [475, 332] on textarea at bounding box center [487, 337] width 287 height 65
click at [726, 333] on div at bounding box center [719, 325] width 144 height 31
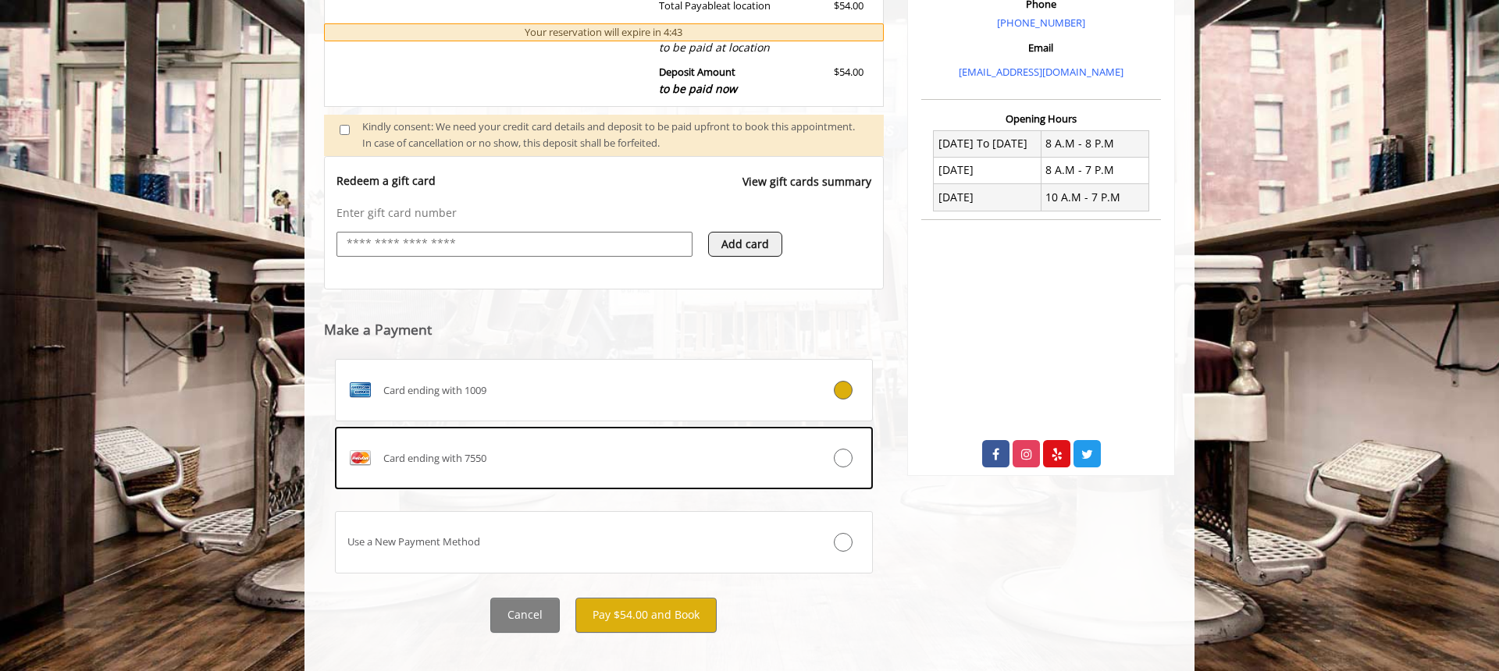
scroll to position [518, 0]
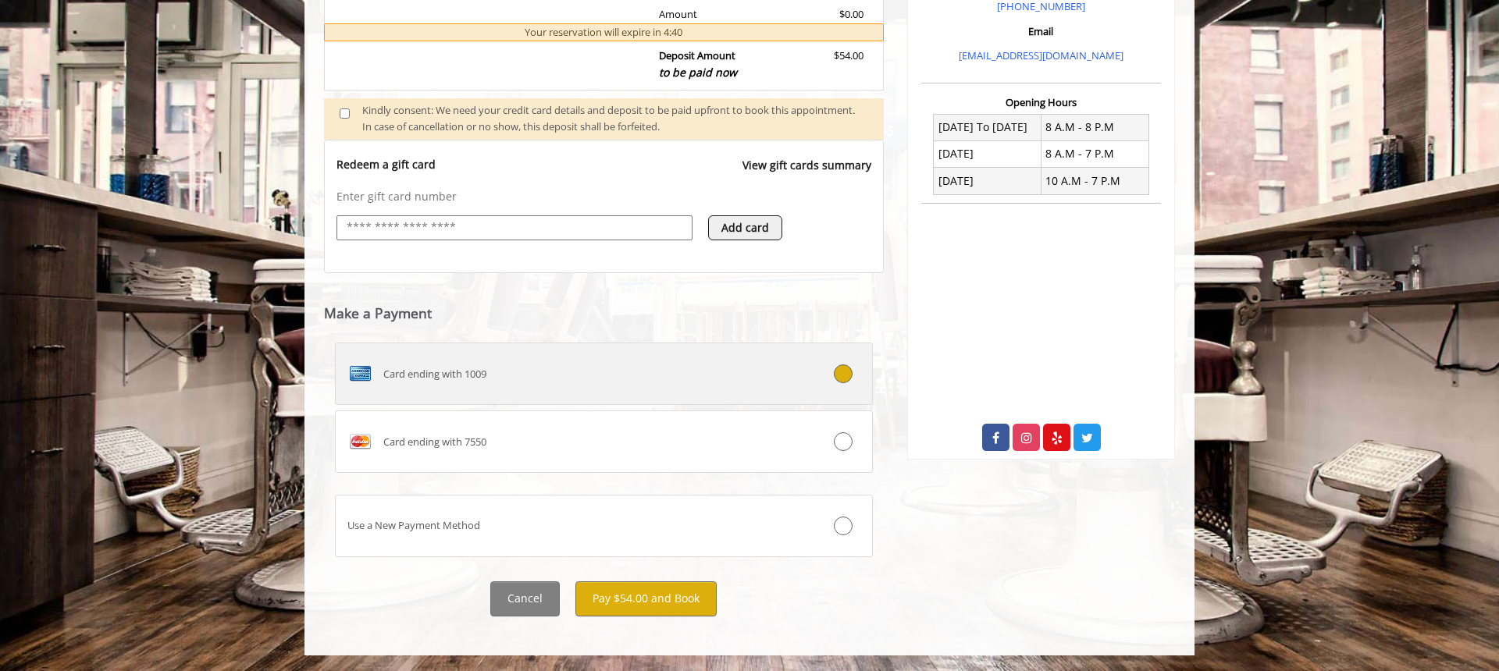
click at [532, 369] on div "Card ending with 1009" at bounding box center [559, 373] width 447 height 25
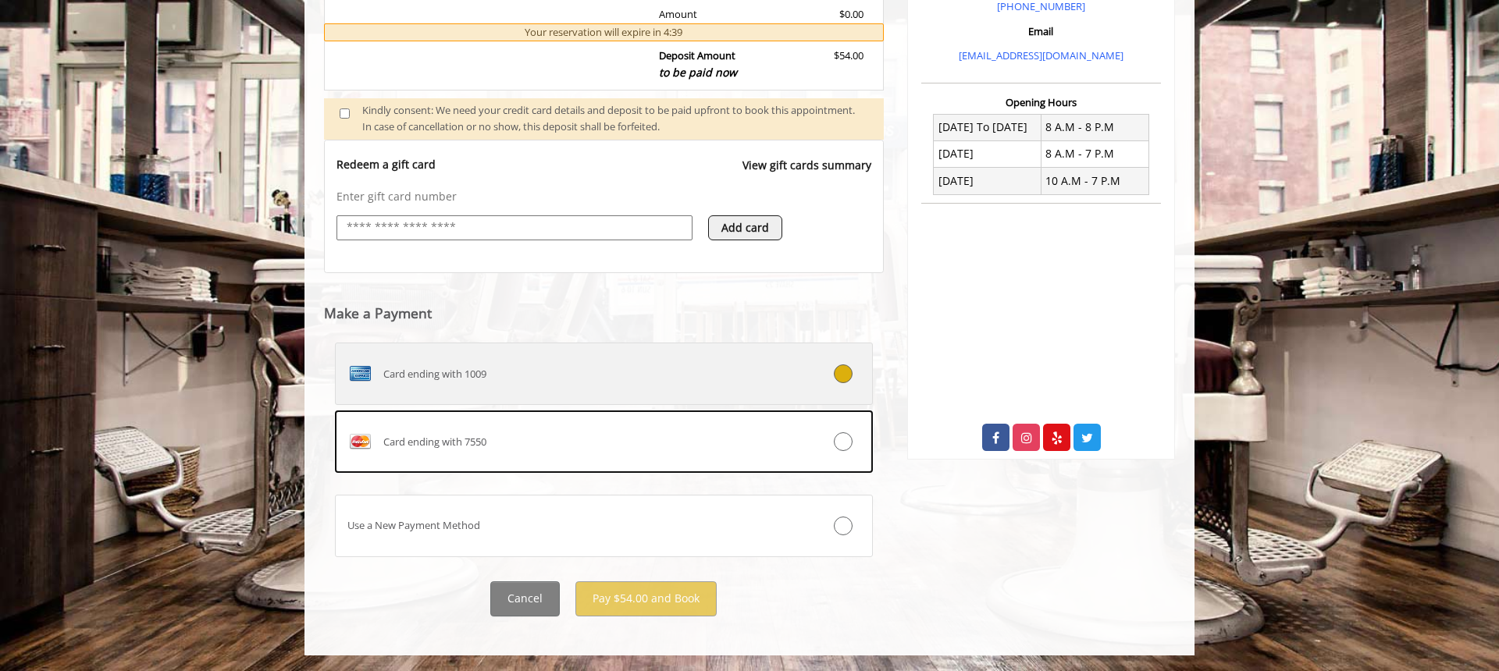
click at [575, 372] on div "Card ending with 1009" at bounding box center [559, 373] width 447 height 25
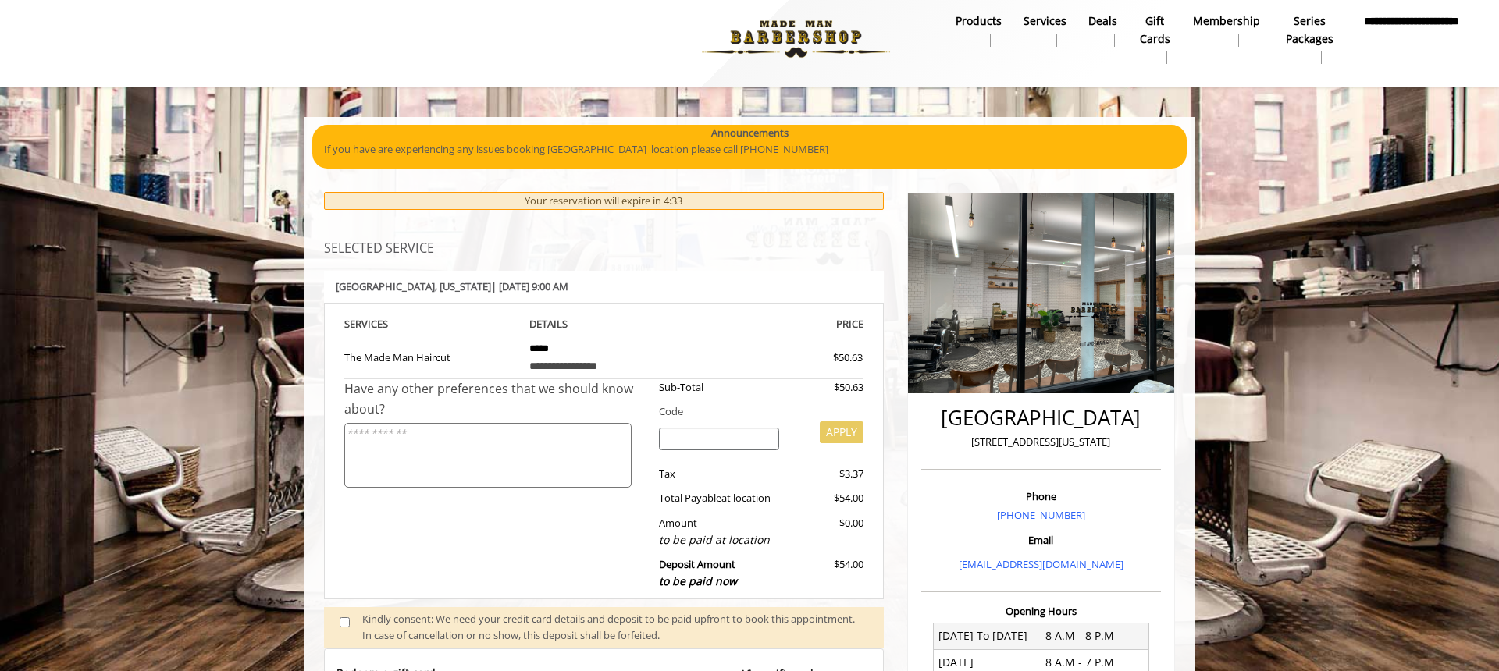
scroll to position [0, 0]
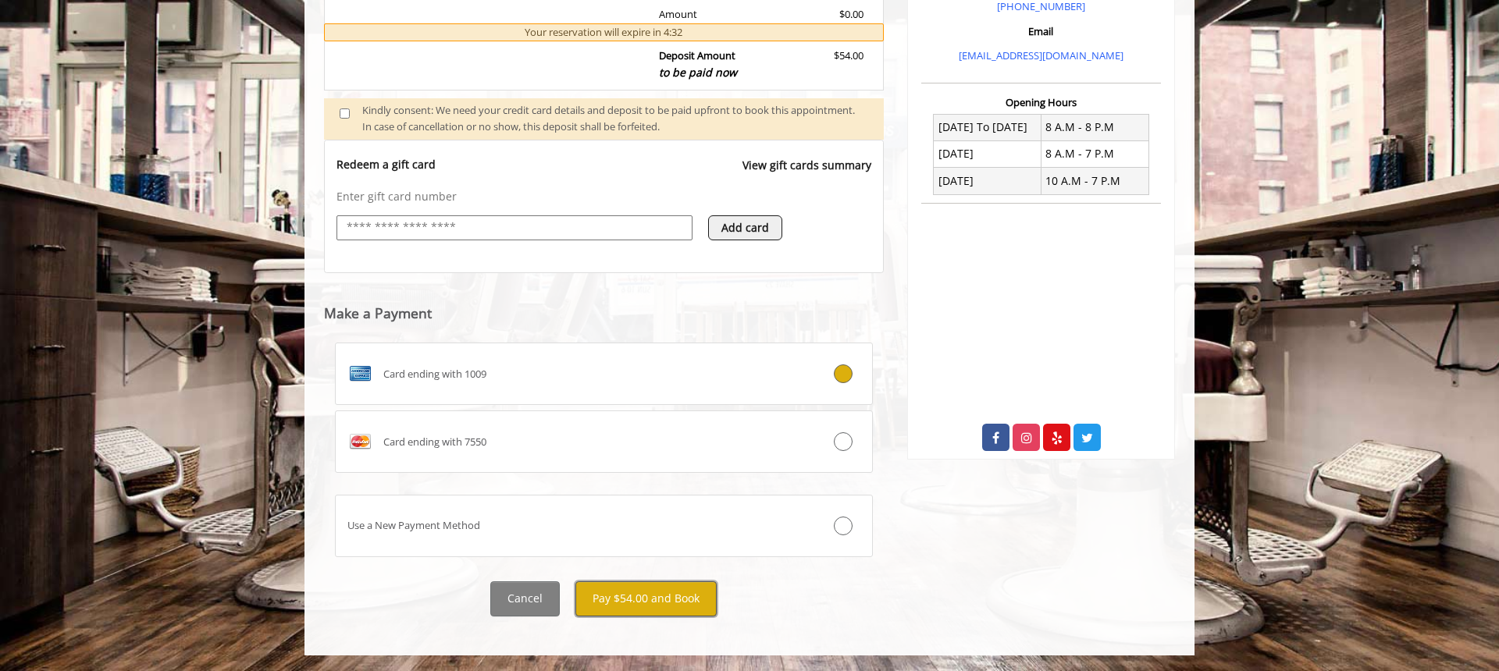
click at [626, 594] on button "Pay $54.00 and Book" at bounding box center [645, 599] width 141 height 35
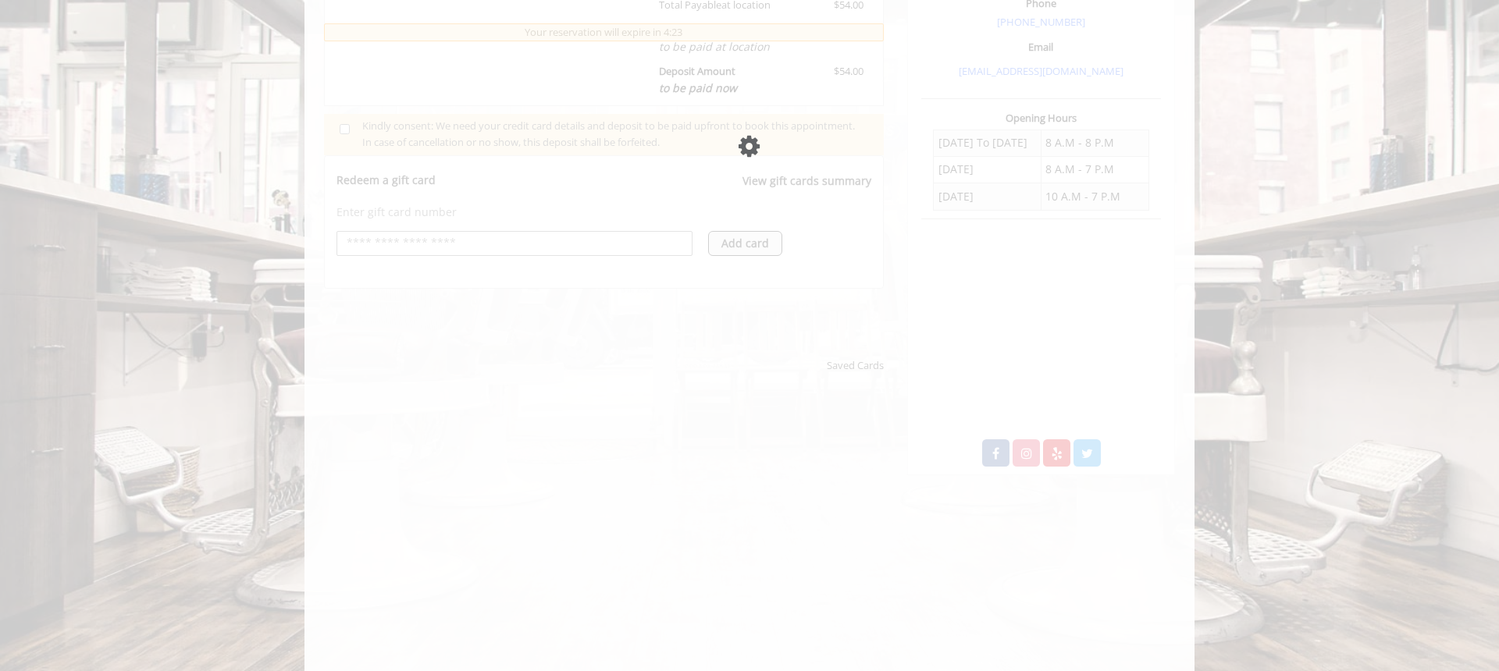
scroll to position [491, 0]
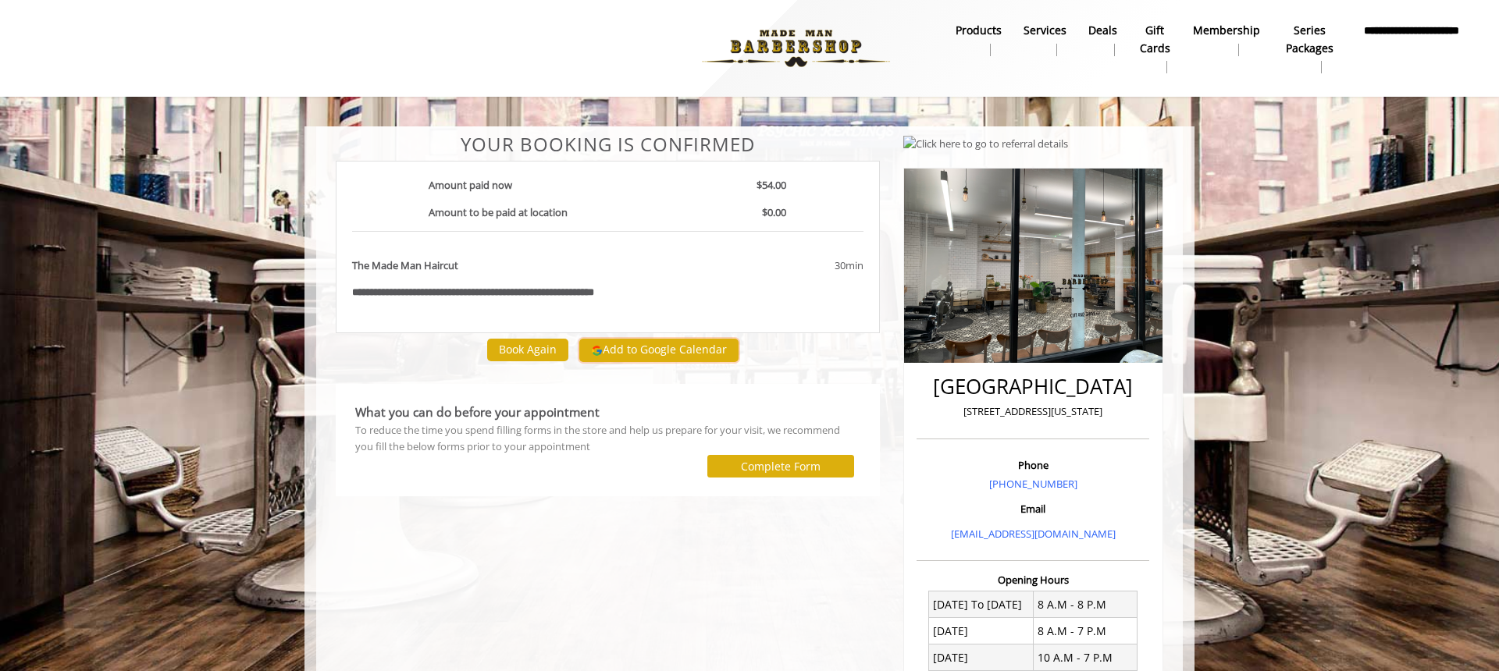
click at [650, 352] on button "Add to Google Calendar" at bounding box center [658, 350] width 159 height 23
